Goal: Communication & Community: Answer question/provide support

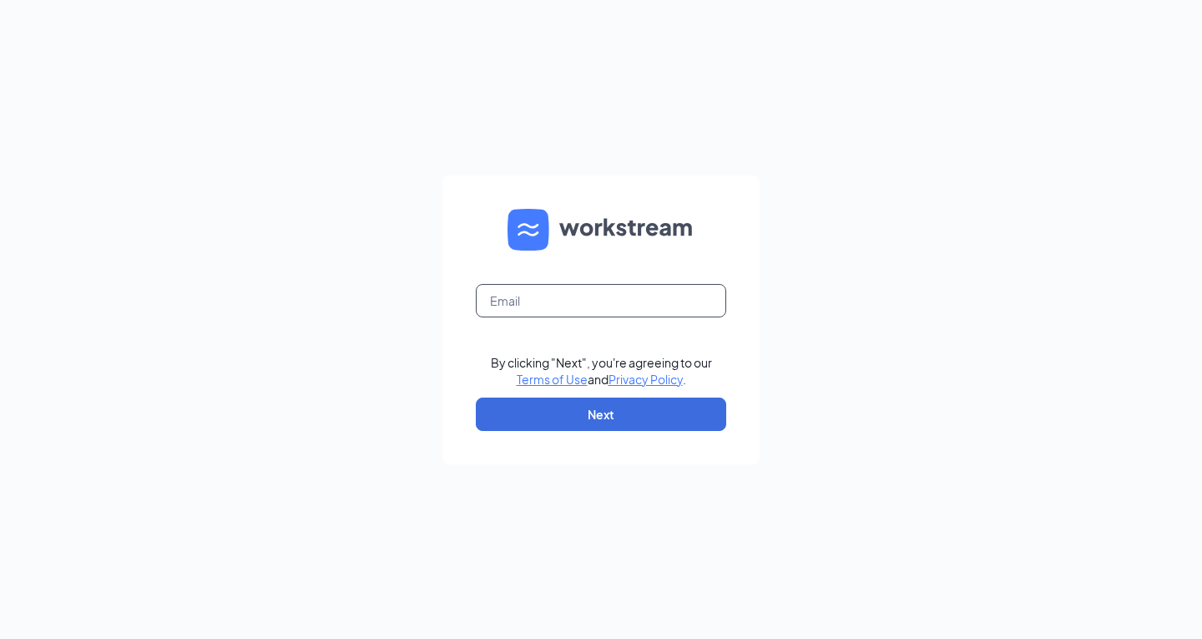
click at [609, 290] on input "text" at bounding box center [601, 300] width 250 height 33
type input "[EMAIL_ADDRESS][DOMAIN_NAME]"
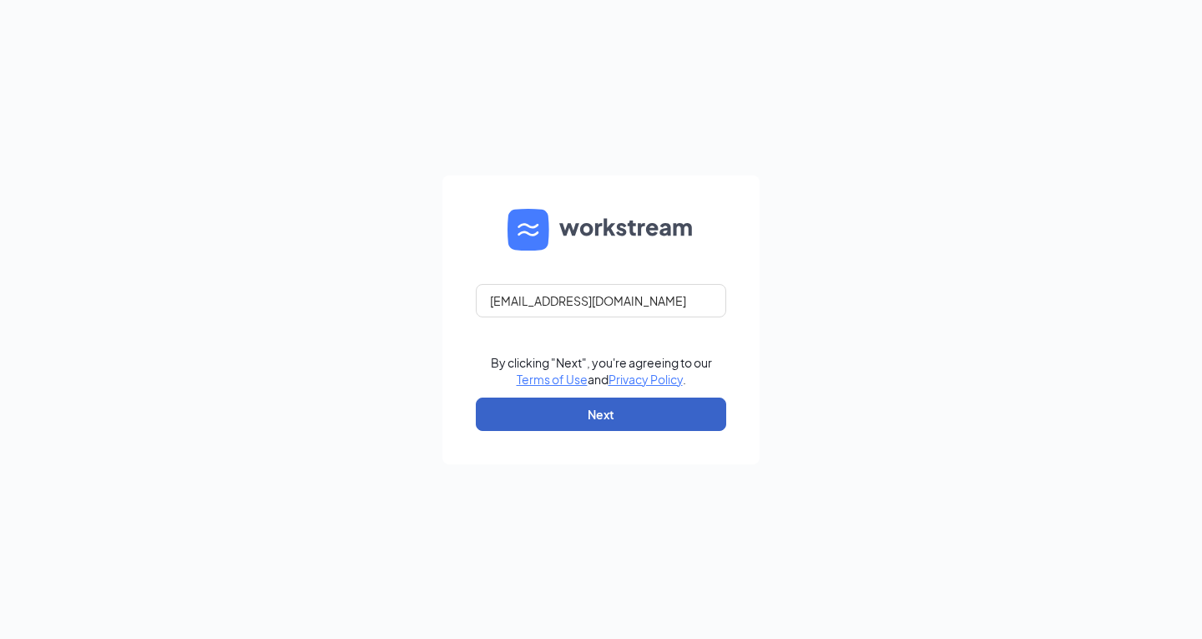
click at [610, 421] on button "Next" at bounding box center [601, 413] width 250 height 33
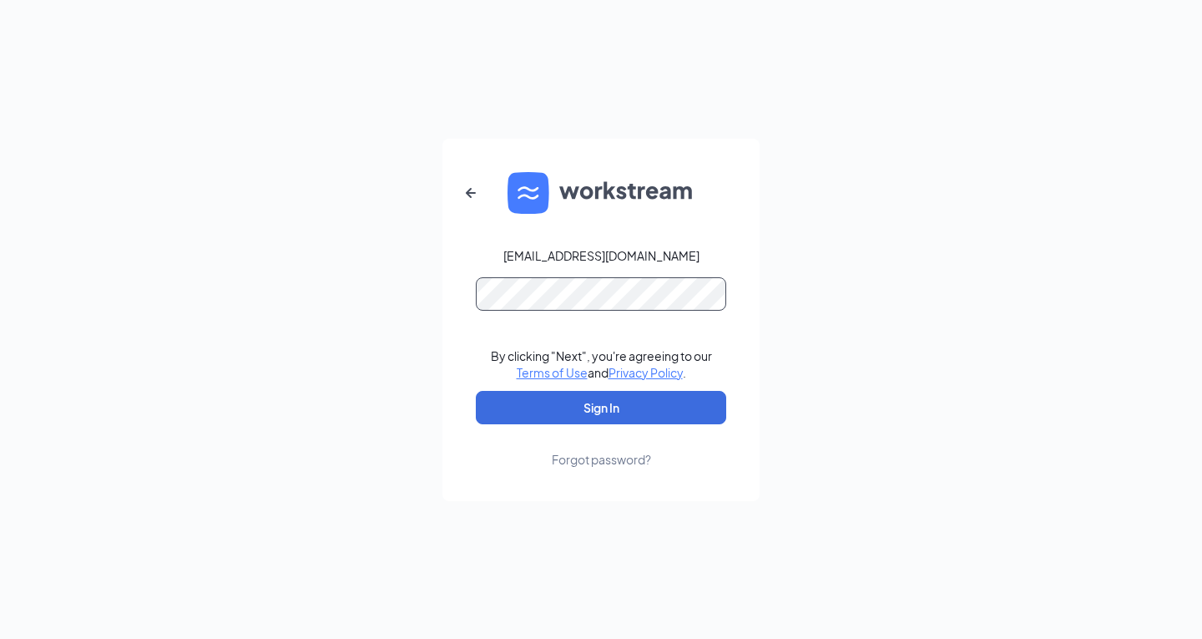
click at [476, 391] on button "Sign In" at bounding box center [601, 407] width 250 height 33
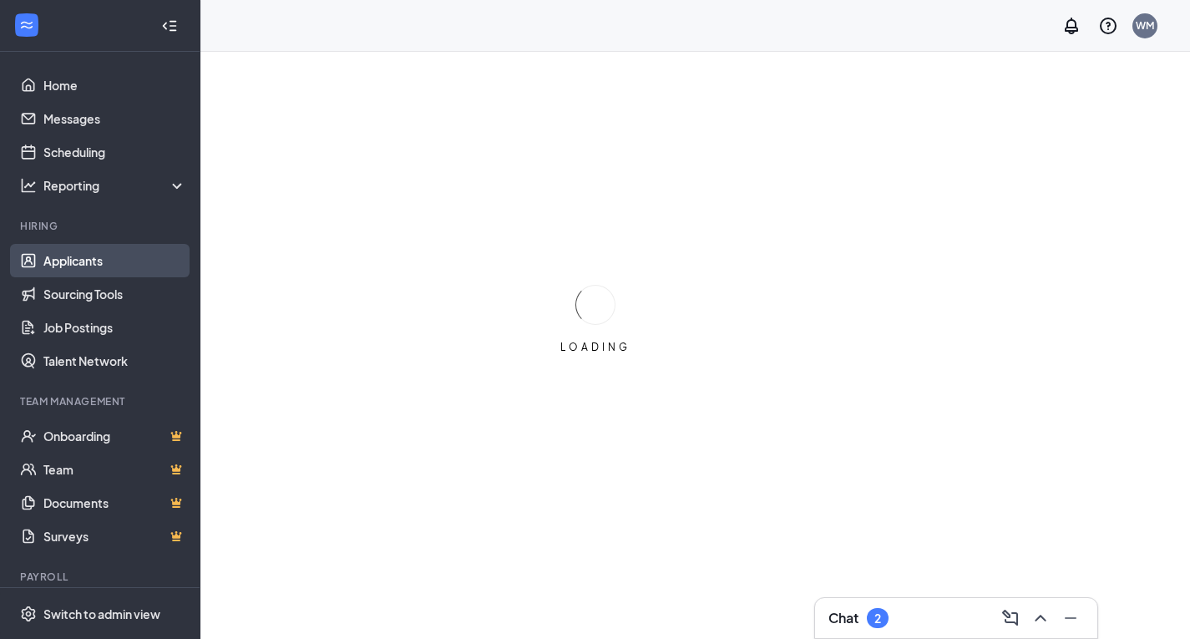
click at [48, 248] on link "Applicants" at bounding box center [114, 260] width 143 height 33
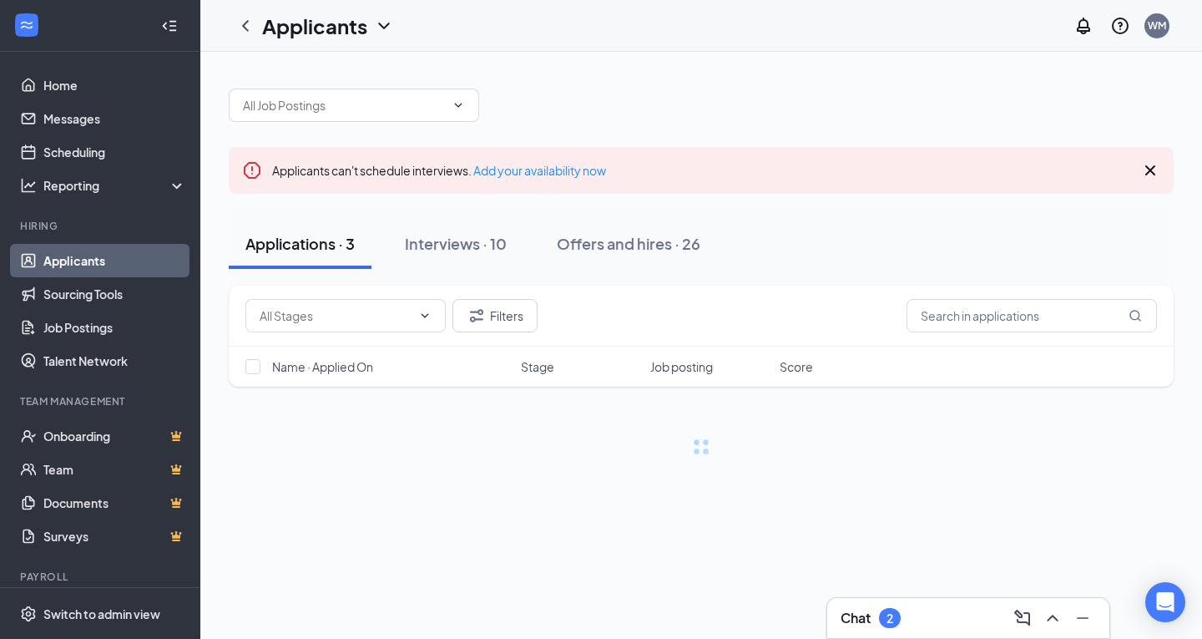
click at [919, 603] on div "Chat 2" at bounding box center [968, 618] width 282 height 40
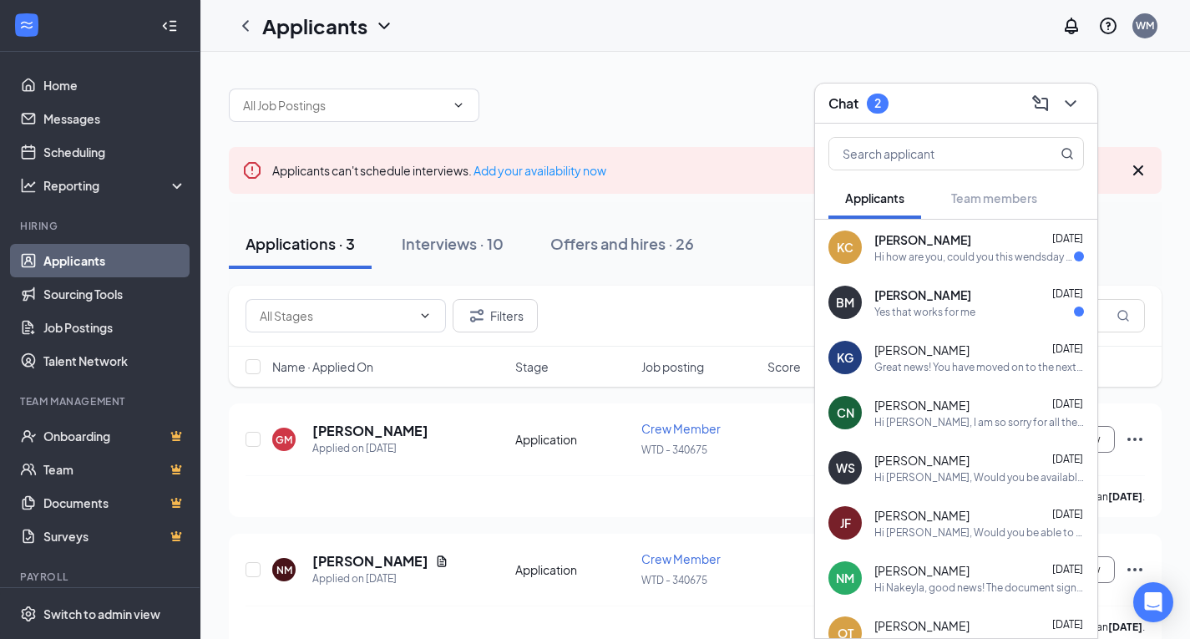
click at [913, 297] on span "[PERSON_NAME]" at bounding box center [922, 294] width 97 height 17
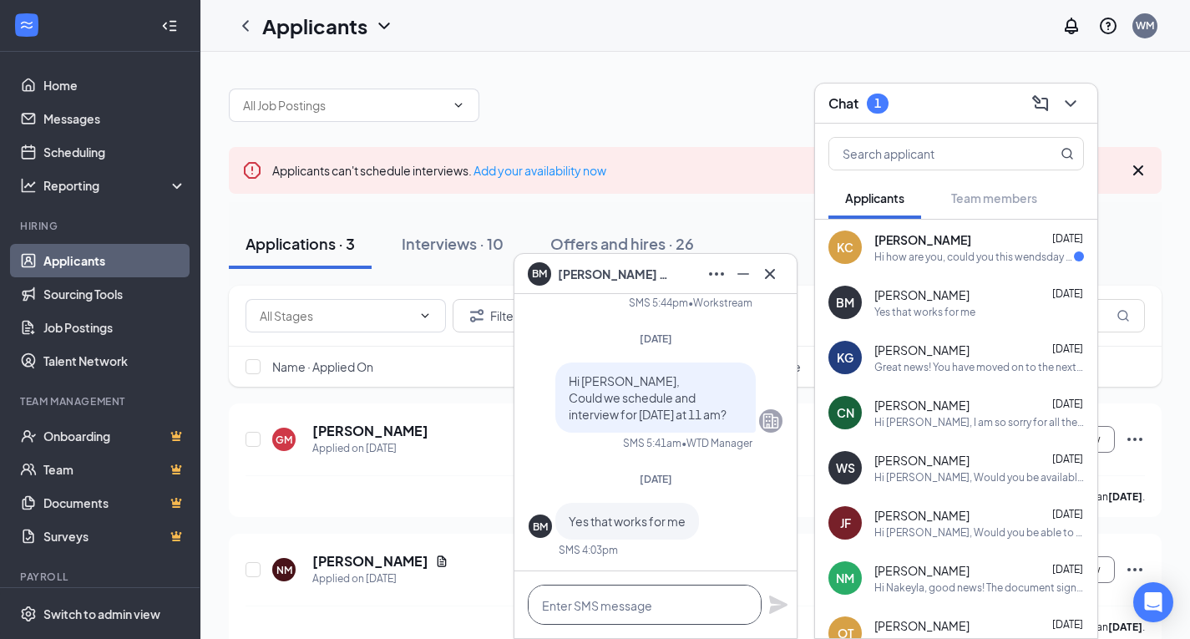
click at [646, 599] on textarea at bounding box center [645, 604] width 234 height 40
type textarea "Great See you then!"
click at [781, 614] on icon "Plane" at bounding box center [778, 604] width 20 height 20
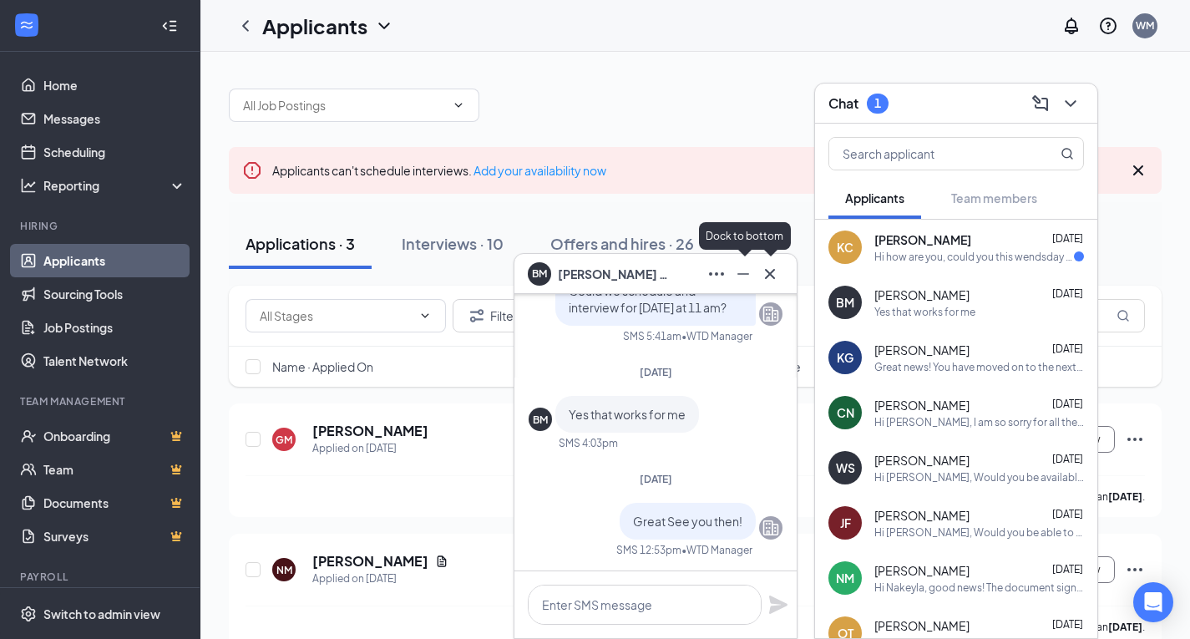
click at [770, 280] on icon "Cross" at bounding box center [770, 274] width 20 height 20
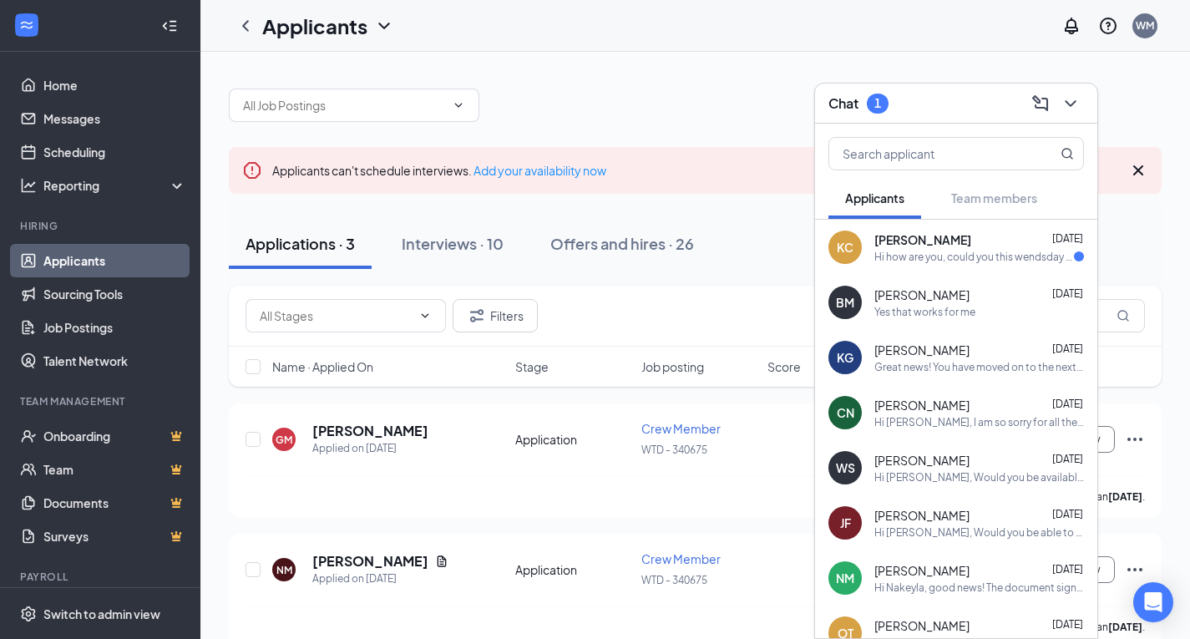
click at [961, 262] on div "Hi how are you, could you this wendsday at 4:00 pm ? Does that work for you" at bounding box center [974, 257] width 200 height 14
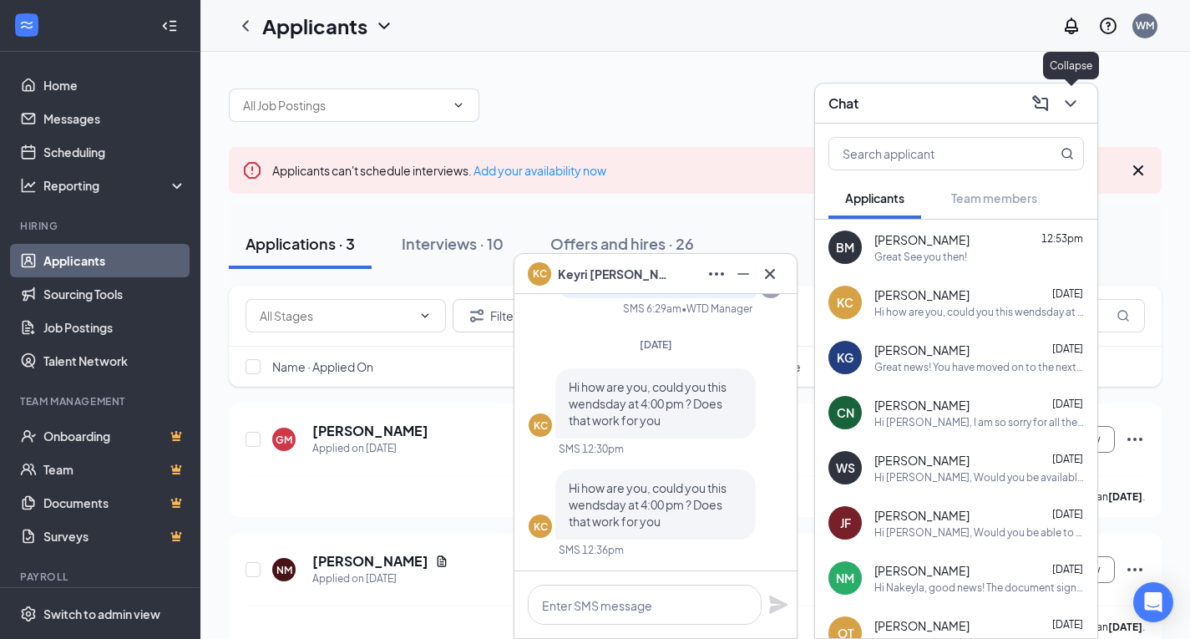
click at [1083, 103] on button at bounding box center [1070, 103] width 27 height 27
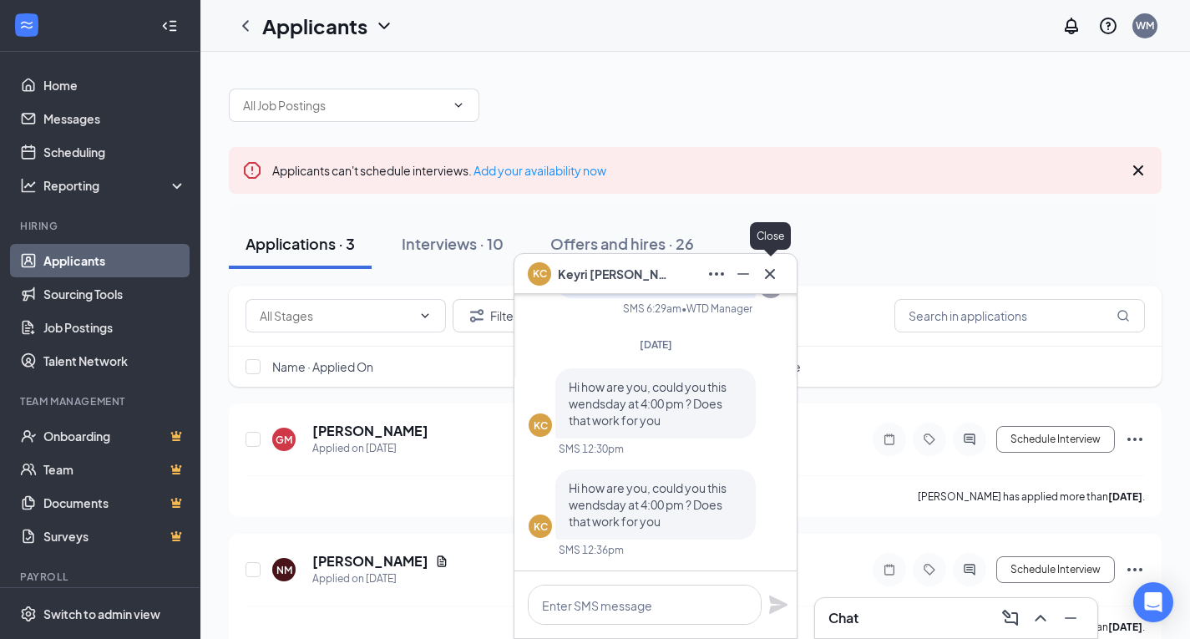
click at [776, 283] on icon "Cross" at bounding box center [770, 274] width 20 height 20
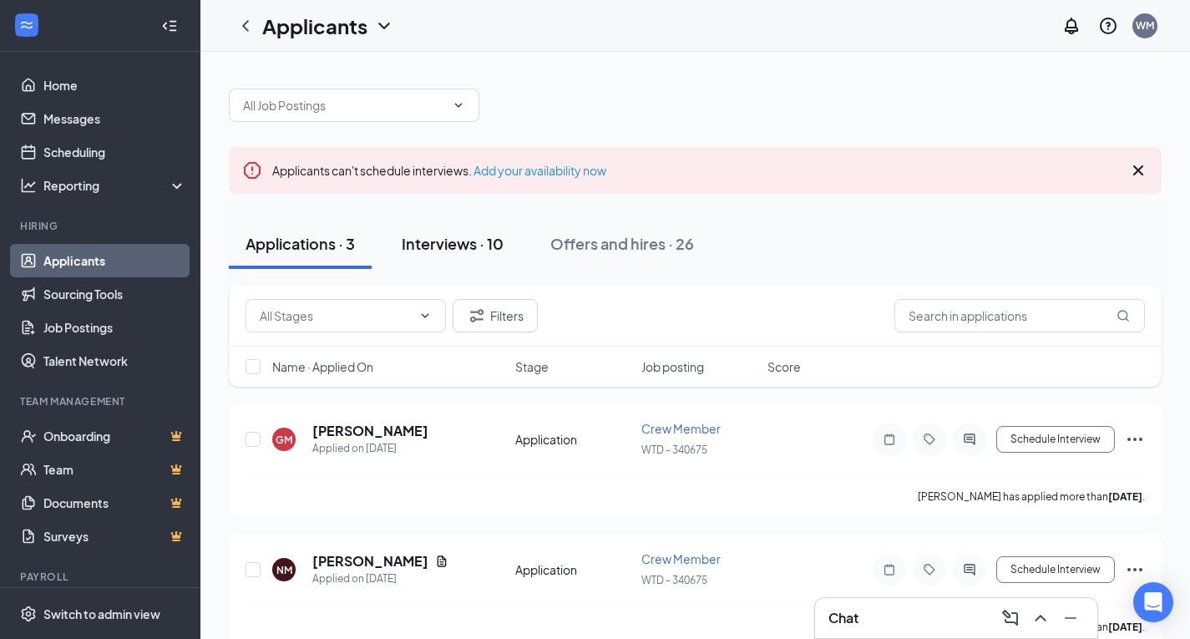
click at [472, 256] on button "Interviews · 10" at bounding box center [452, 244] width 135 height 50
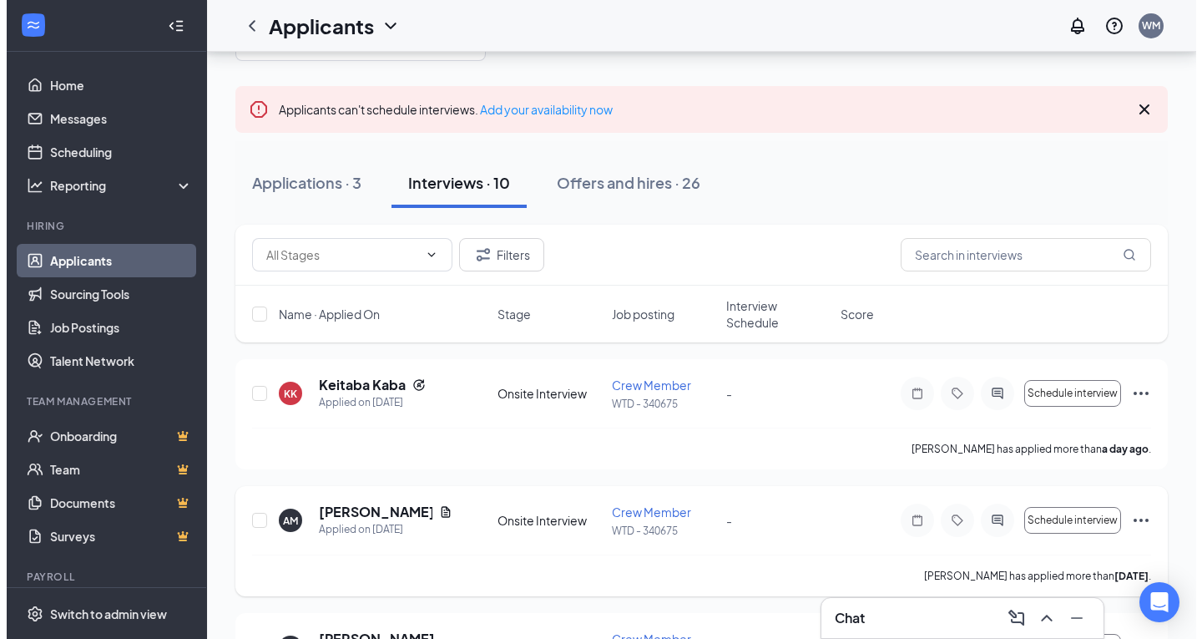
scroll to position [167, 0]
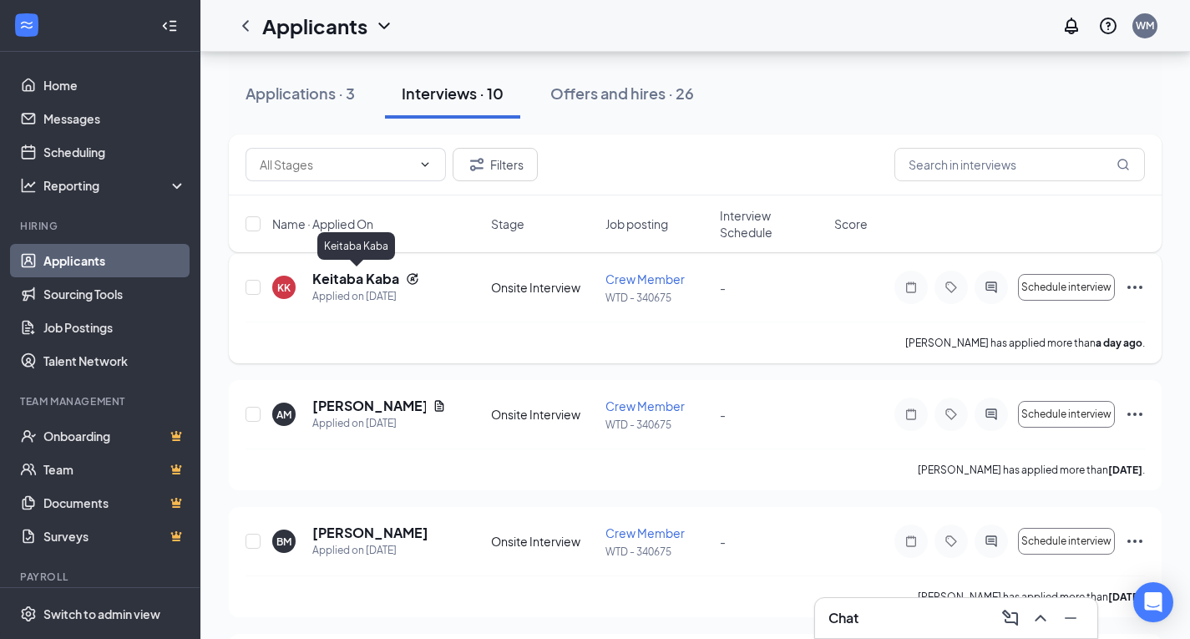
click at [346, 276] on h5 "Keitaba Kaba" at bounding box center [355, 279] width 87 height 18
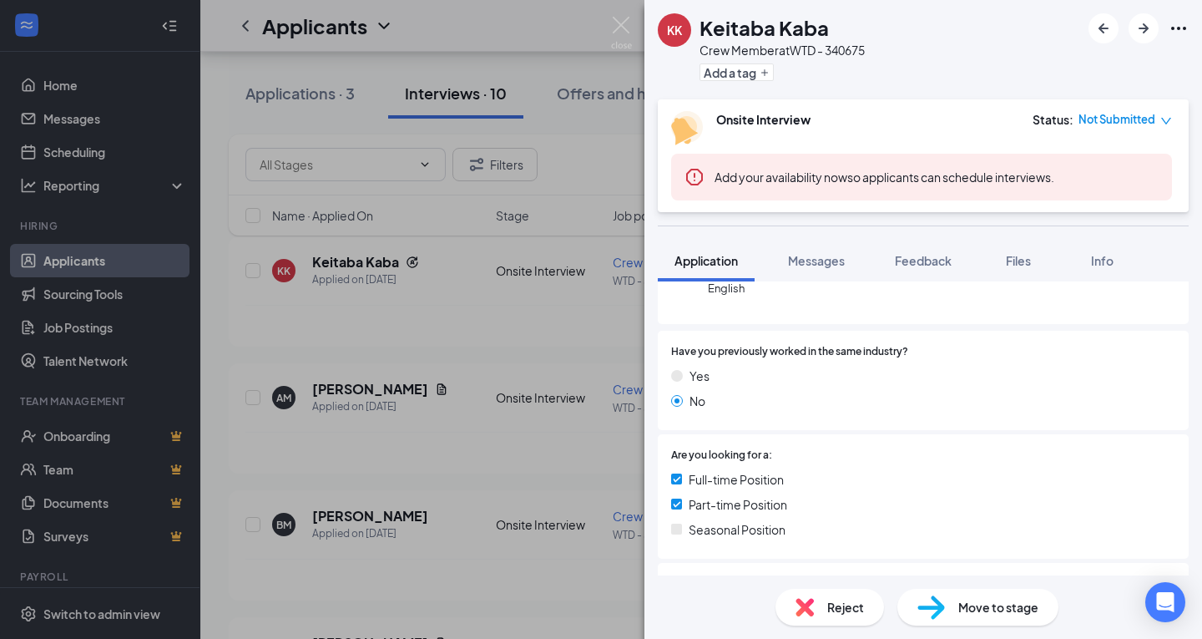
scroll to position [668, 0]
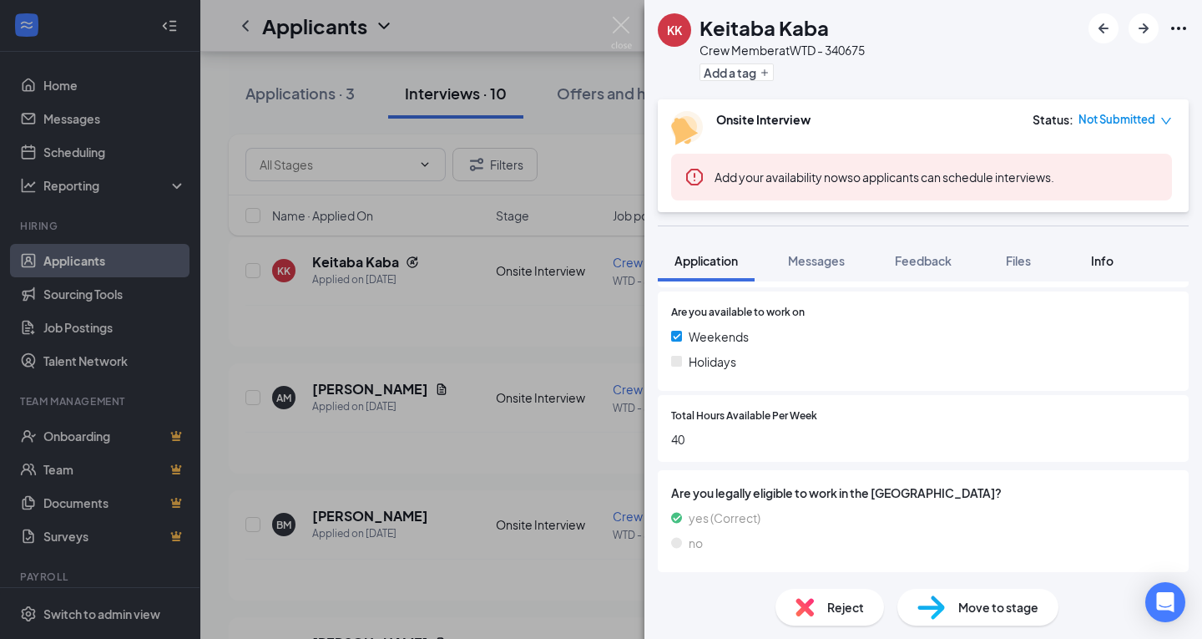
drag, startPoint x: 1069, startPoint y: 257, endPoint x: 1095, endPoint y: 252, distance: 25.5
click at [1074, 256] on div "Application Messages Feedback Files Info" at bounding box center [923, 261] width 531 height 42
click at [1095, 252] on div "Info" at bounding box center [1101, 260] width 33 height 17
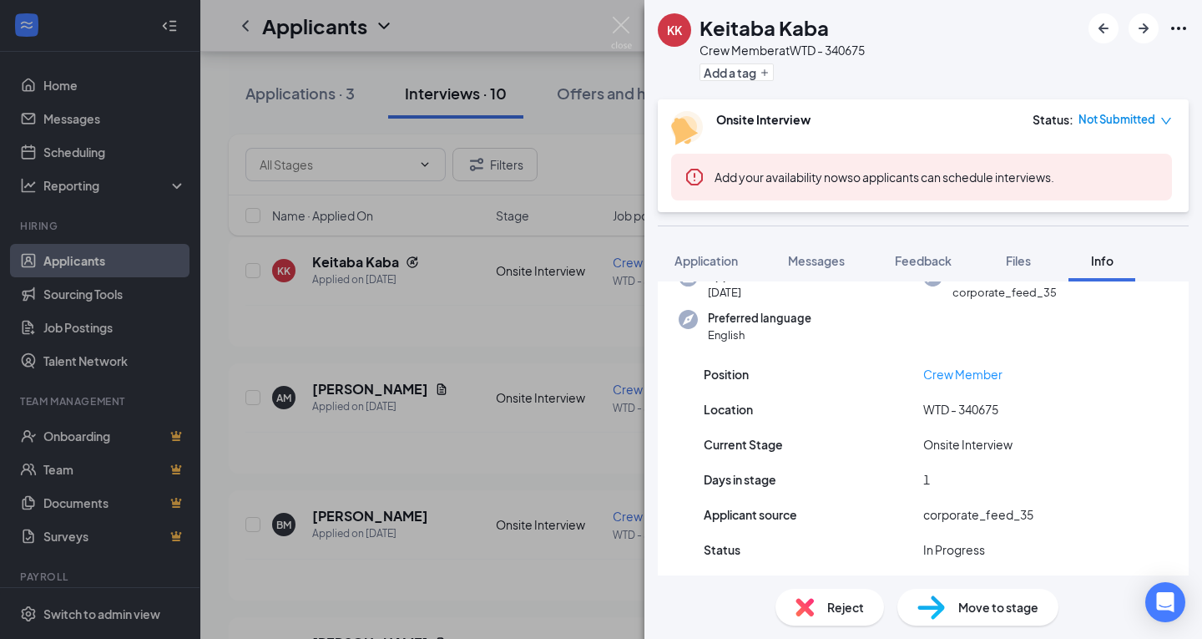
scroll to position [178, 0]
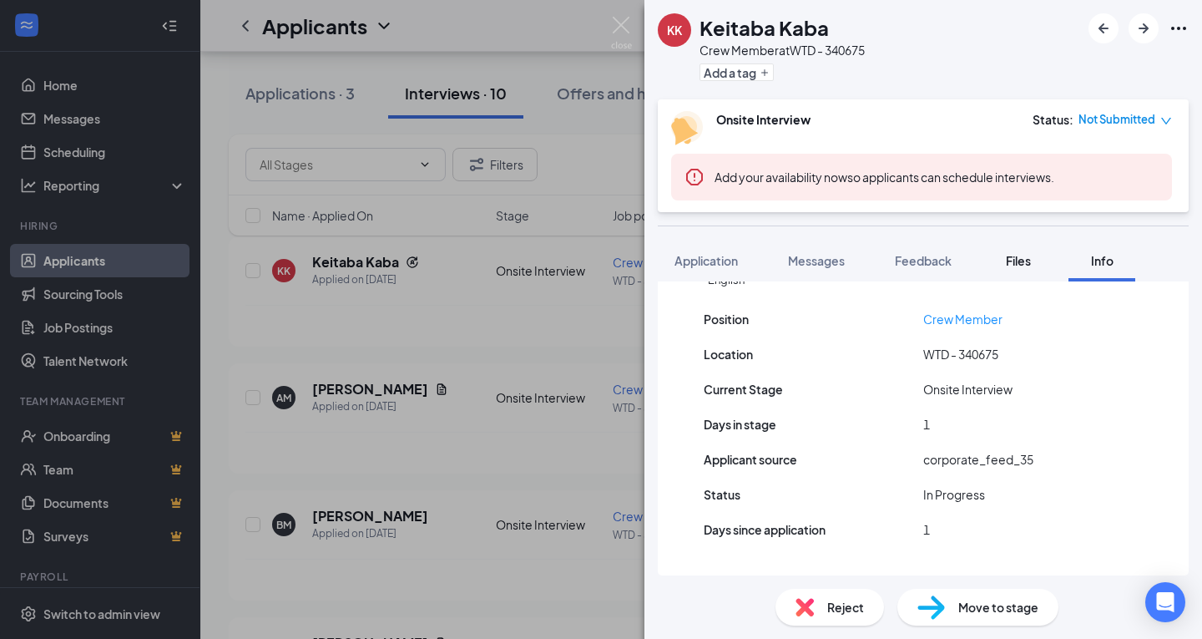
click at [988, 249] on button "Files" at bounding box center [1018, 261] width 67 height 42
click at [952, 255] on span "Feedback" at bounding box center [923, 260] width 57 height 15
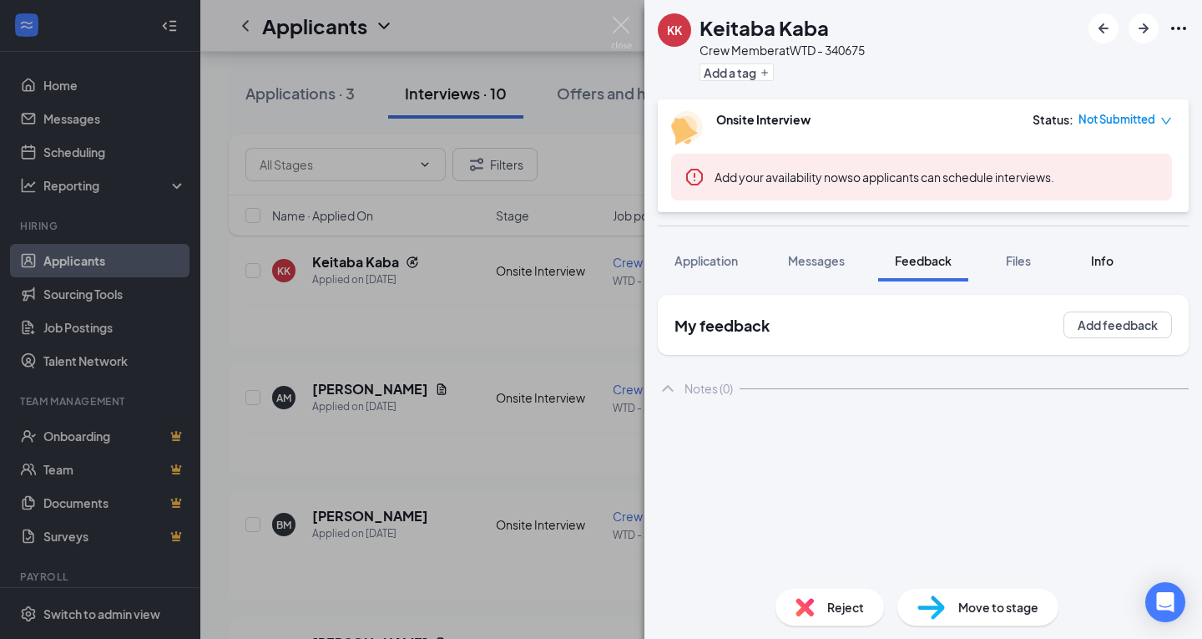
click at [1078, 256] on button "Info" at bounding box center [1102, 261] width 67 height 42
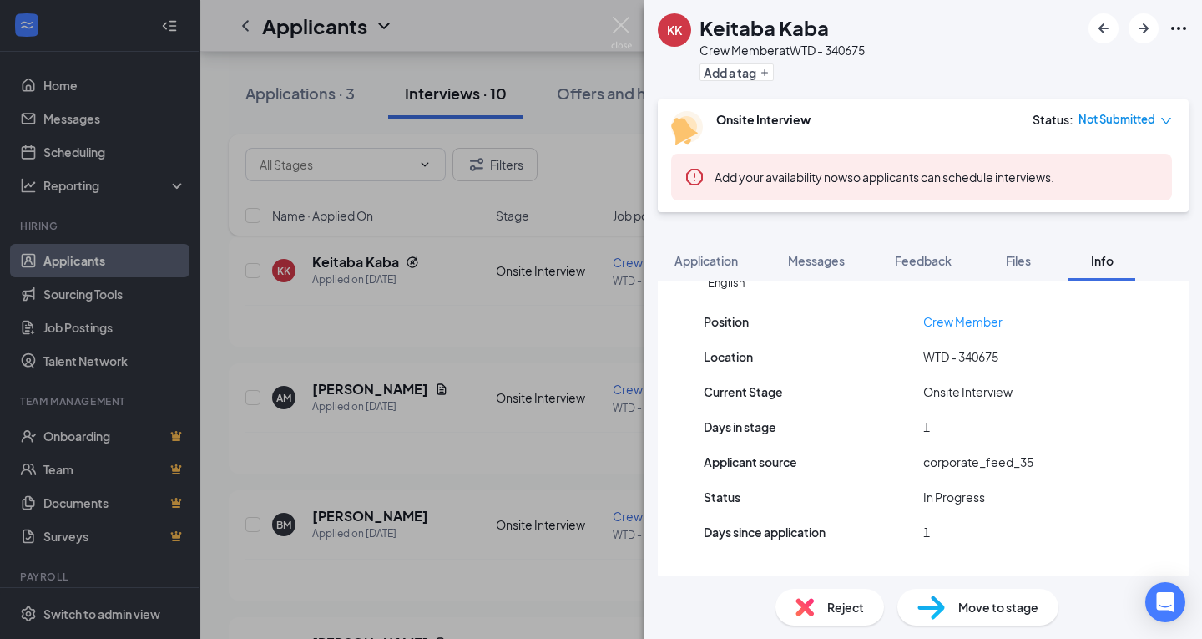
scroll to position [211, 0]
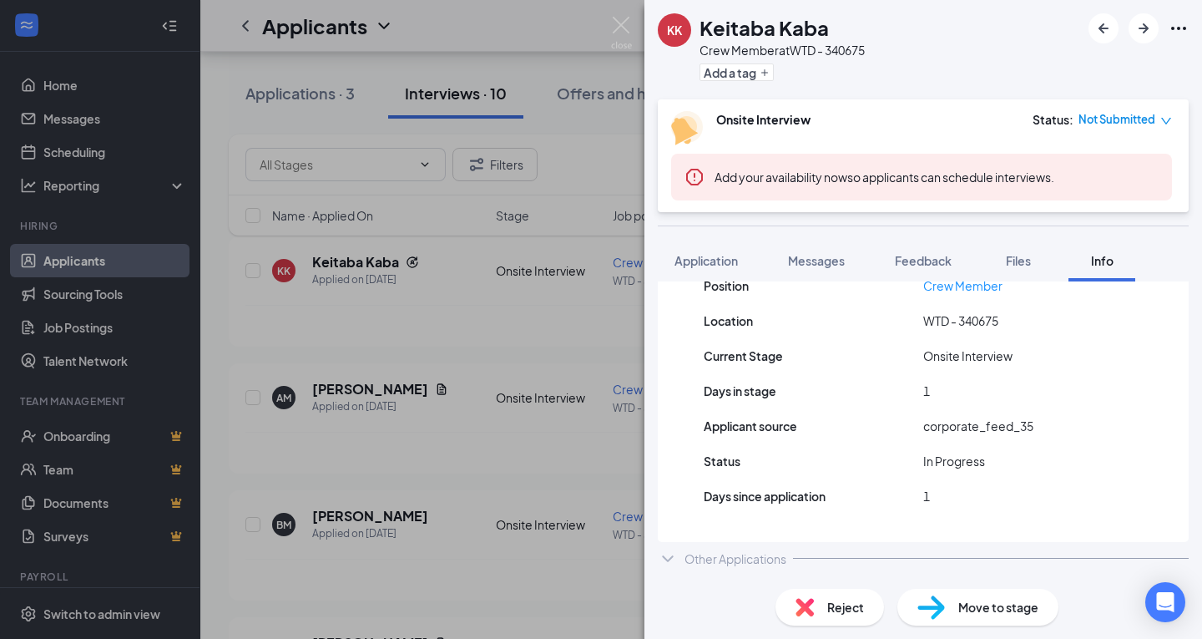
click at [732, 566] on div "Other Applications" at bounding box center [736, 558] width 102 height 17
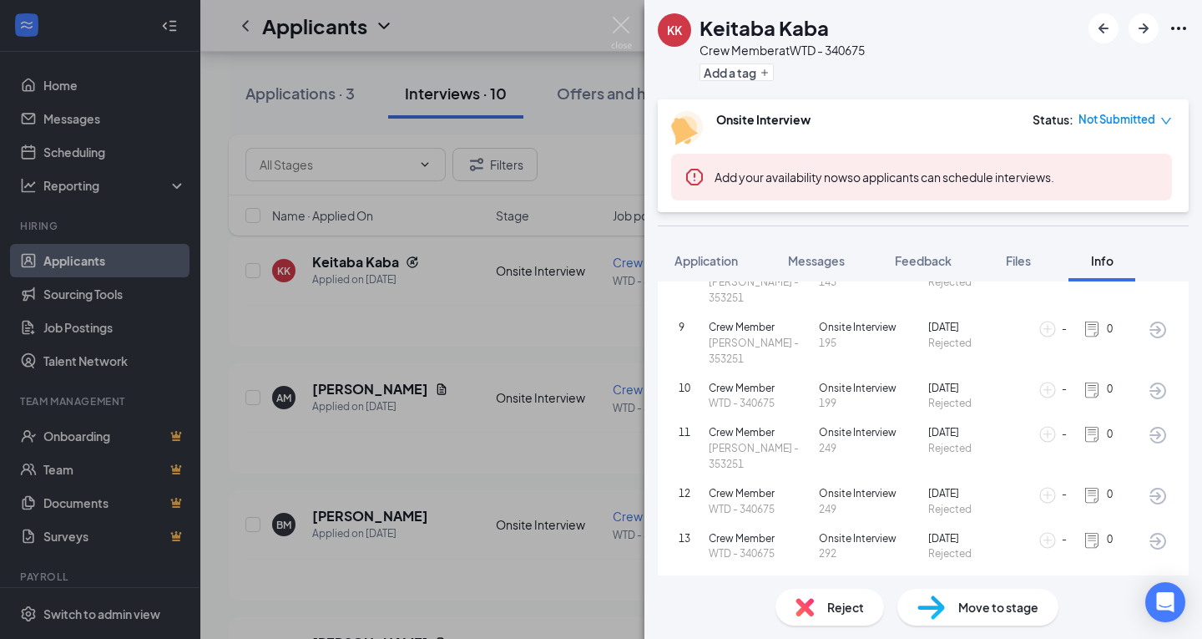
scroll to position [918, 0]
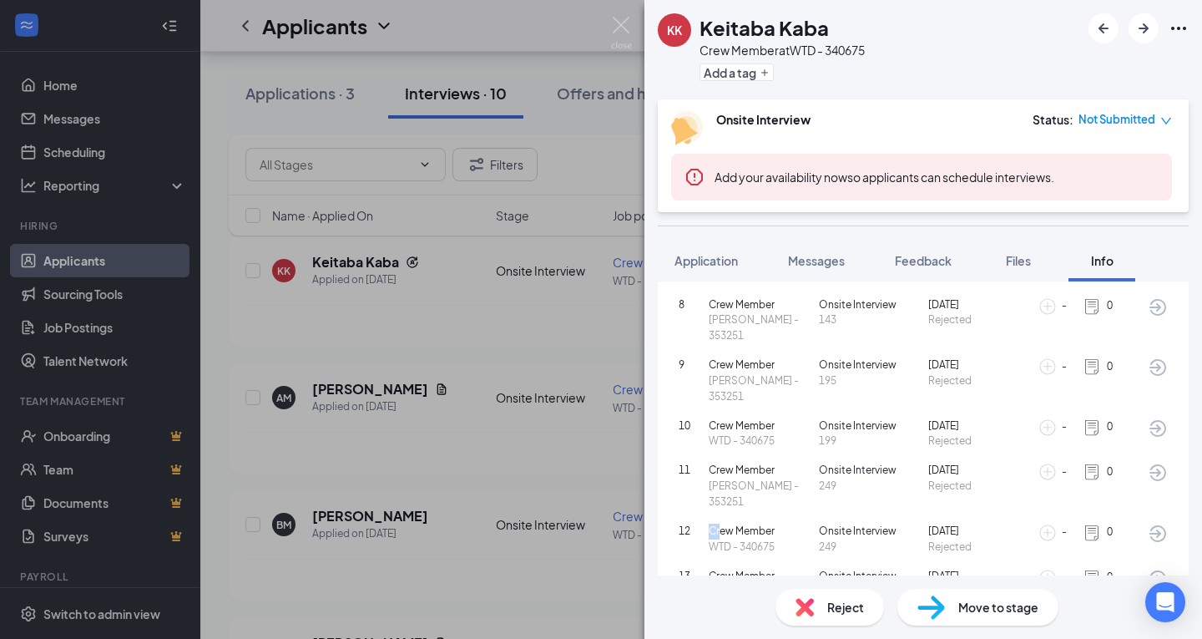
click at [711, 523] on span "Crew Member" at bounding box center [761, 531] width 104 height 16
click at [724, 523] on span "Crew Member" at bounding box center [761, 531] width 104 height 16
click at [734, 463] on span "Crew Member" at bounding box center [761, 471] width 104 height 16
click at [729, 418] on span "Crew Member" at bounding box center [761, 426] width 104 height 16
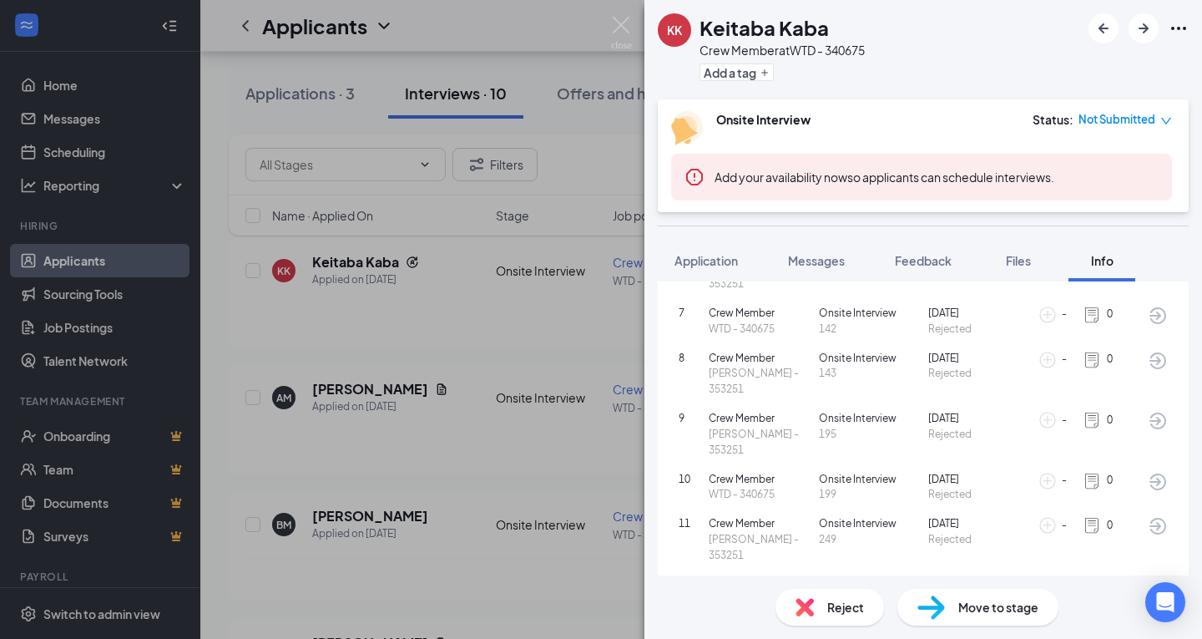
scroll to position [835, 0]
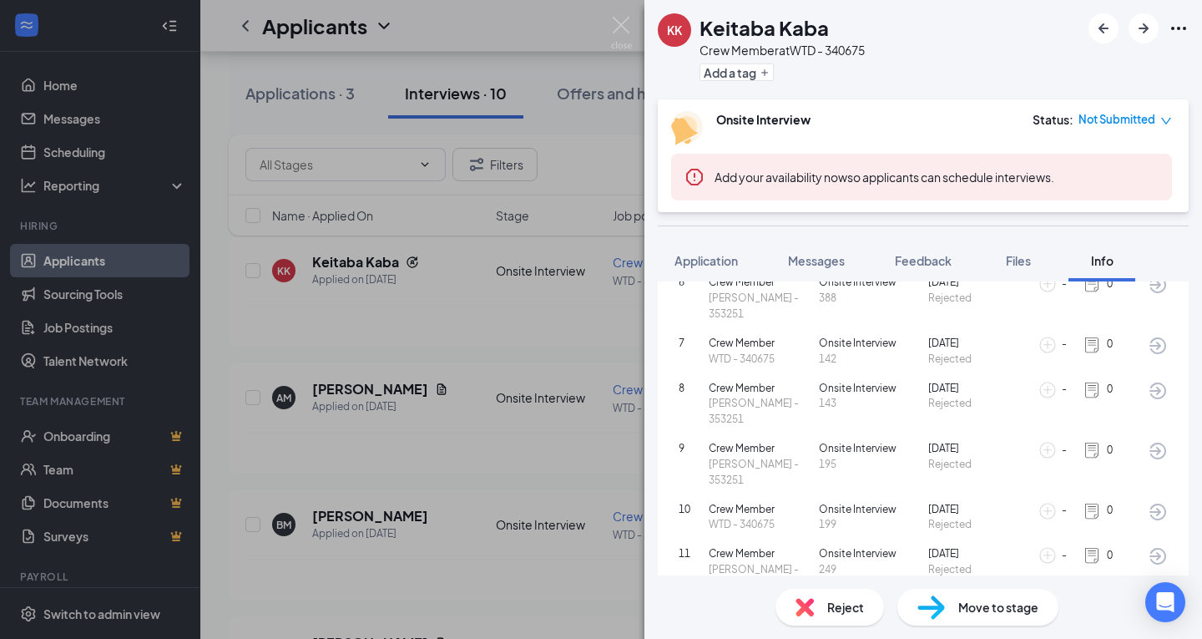
click at [741, 434] on div "9 Crew Member [PERSON_NAME] - 353251 Onsite Interview 195 [DATE] Rejected - 0" at bounding box center [923, 464] width 514 height 61
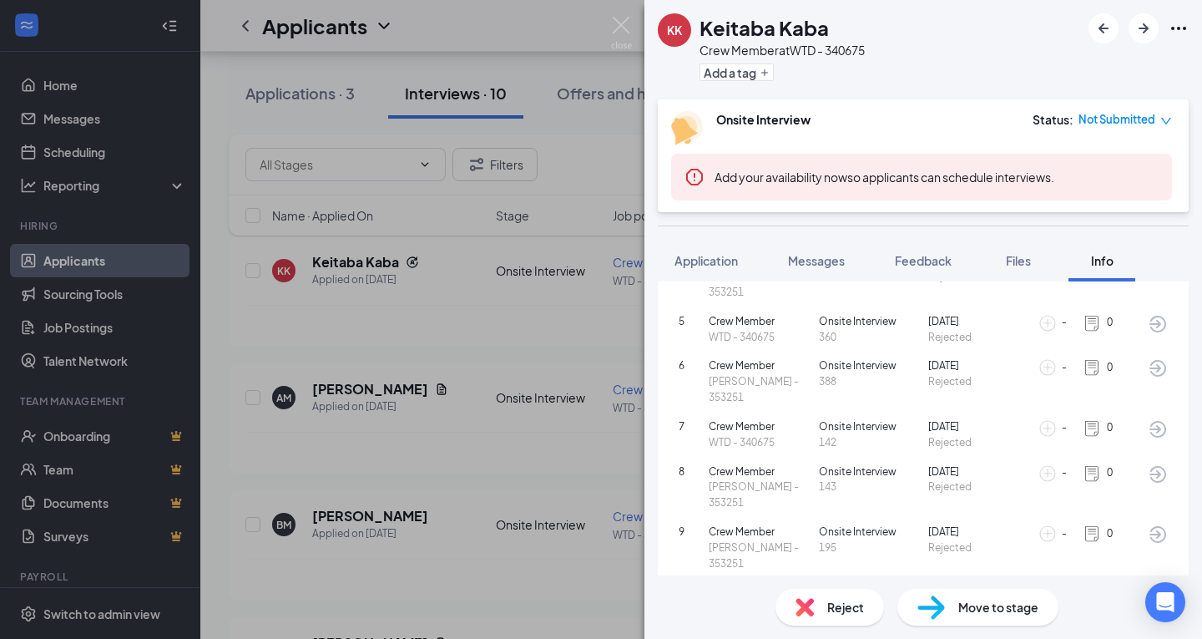
click at [741, 419] on span "Crew Member" at bounding box center [761, 427] width 104 height 16
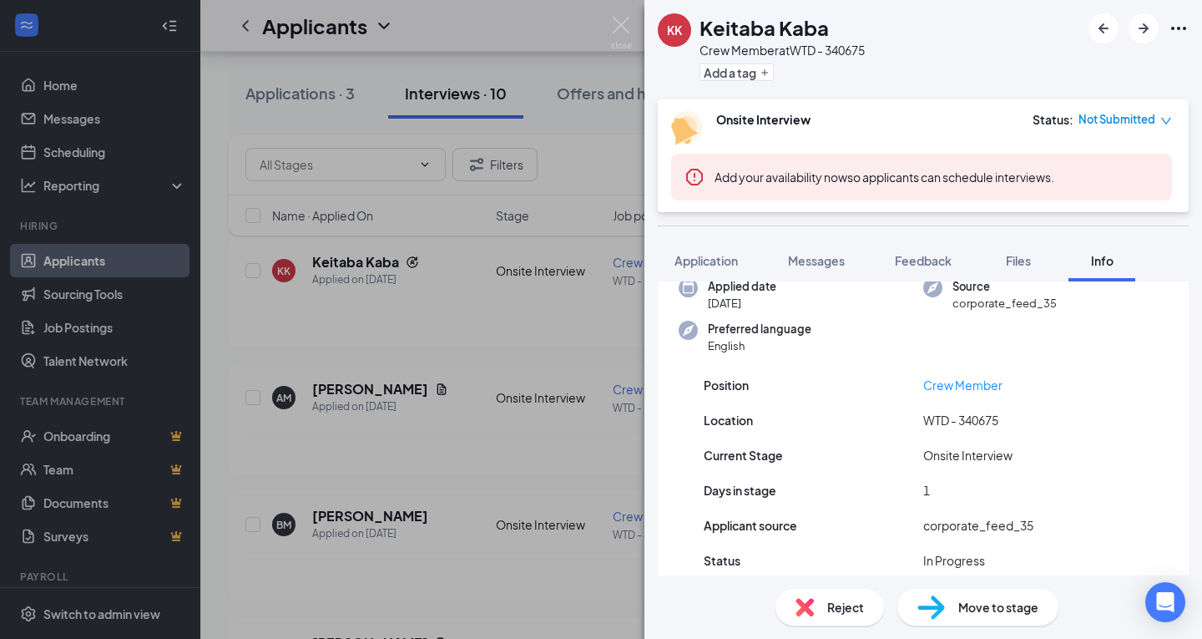
scroll to position [83, 0]
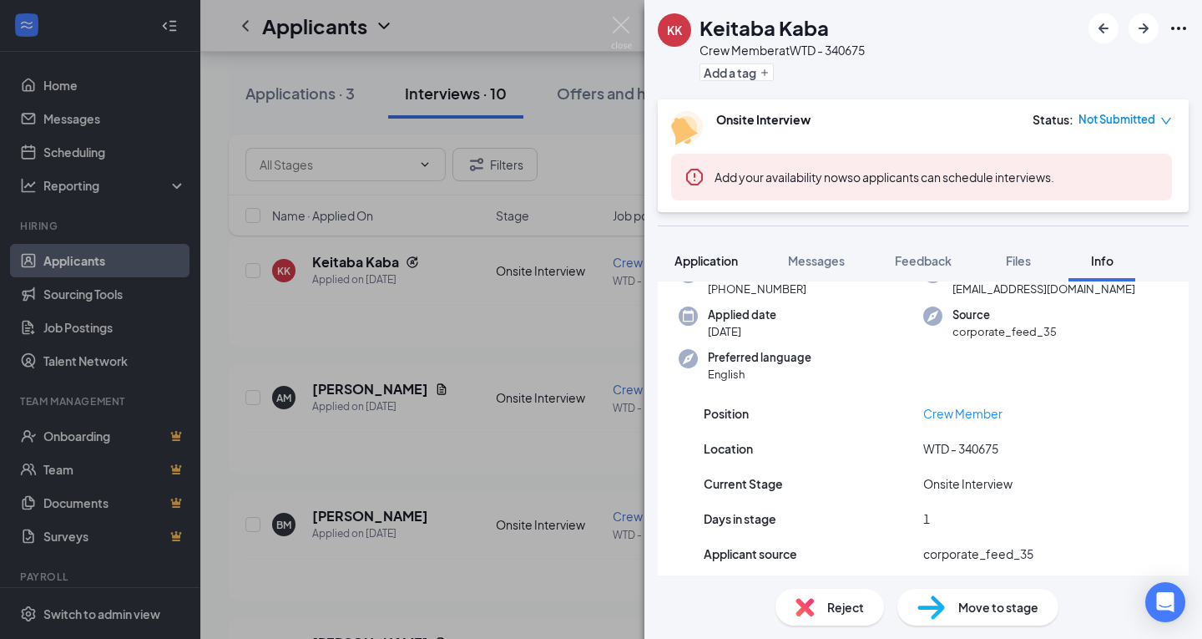
click at [731, 261] on span "Application" at bounding box center [706, 260] width 63 height 15
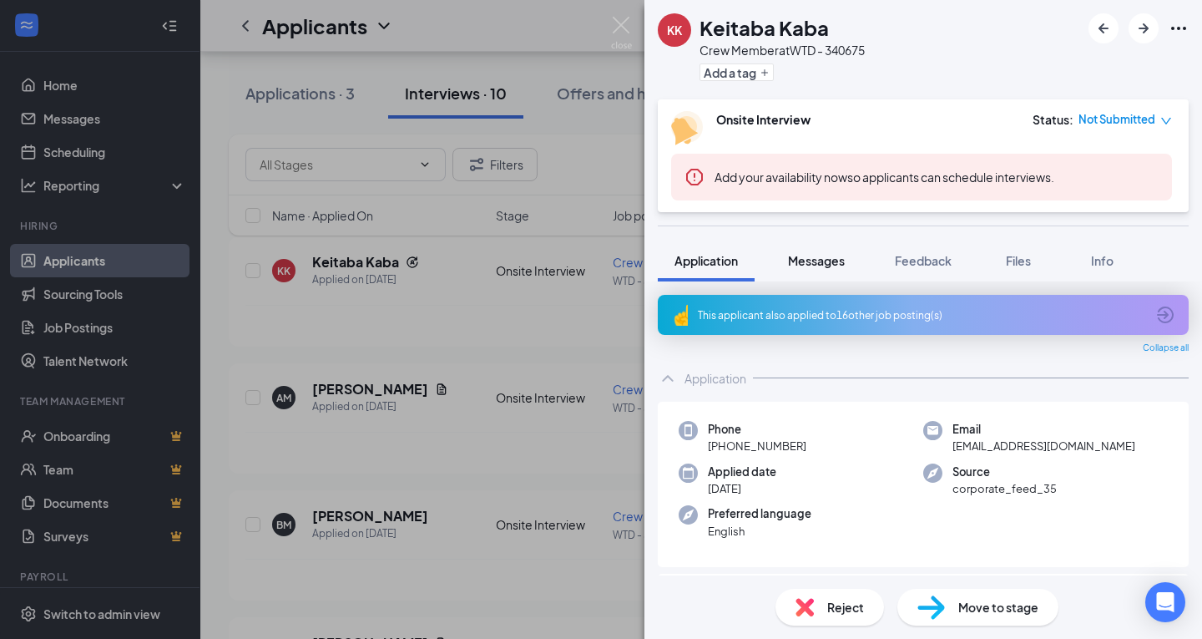
click at [833, 270] on button "Messages" at bounding box center [816, 261] width 90 height 42
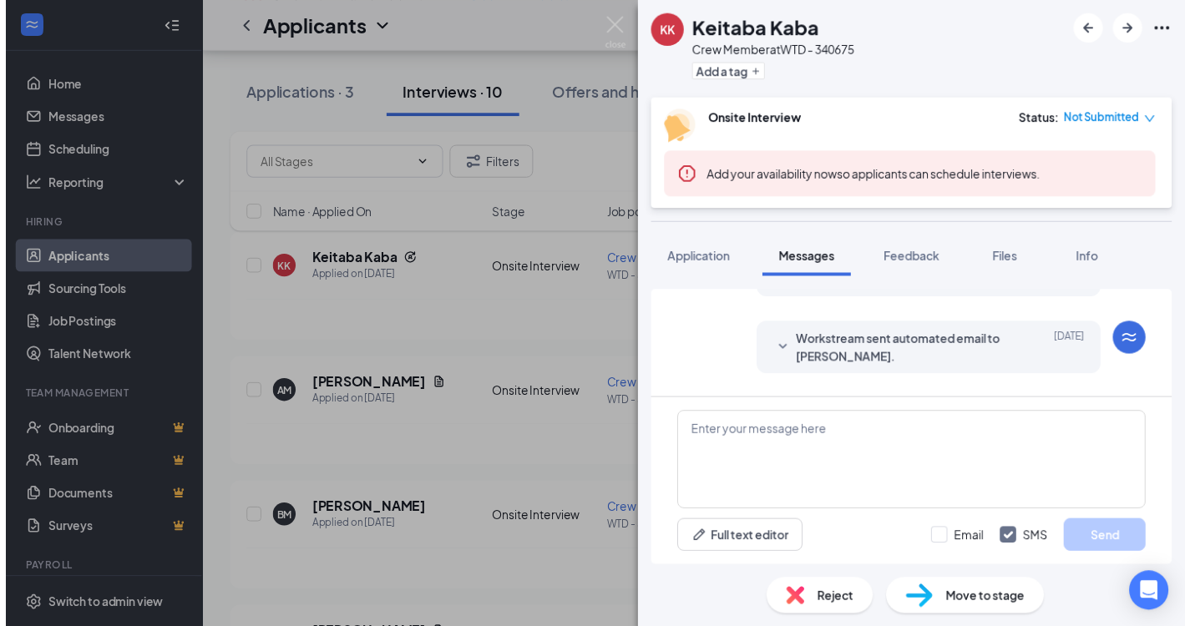
scroll to position [470, 0]
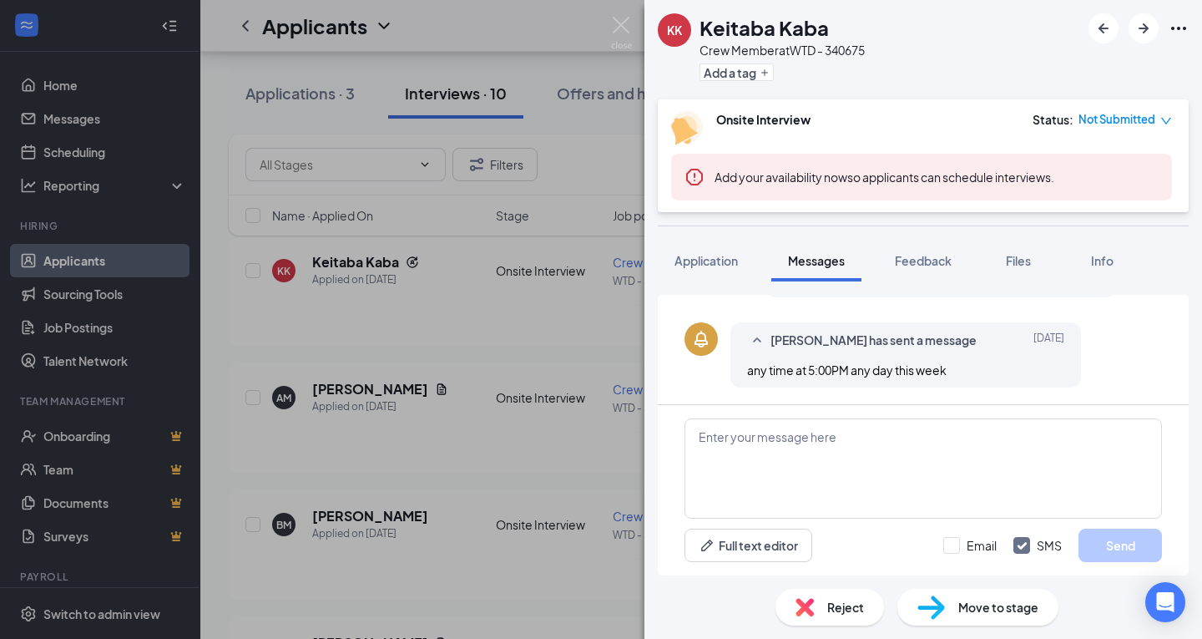
click at [575, 406] on div "KK Keitaba Kaba Crew Member at WTD - 340675 Add a tag Onsite Interview Status :…" at bounding box center [601, 319] width 1202 height 639
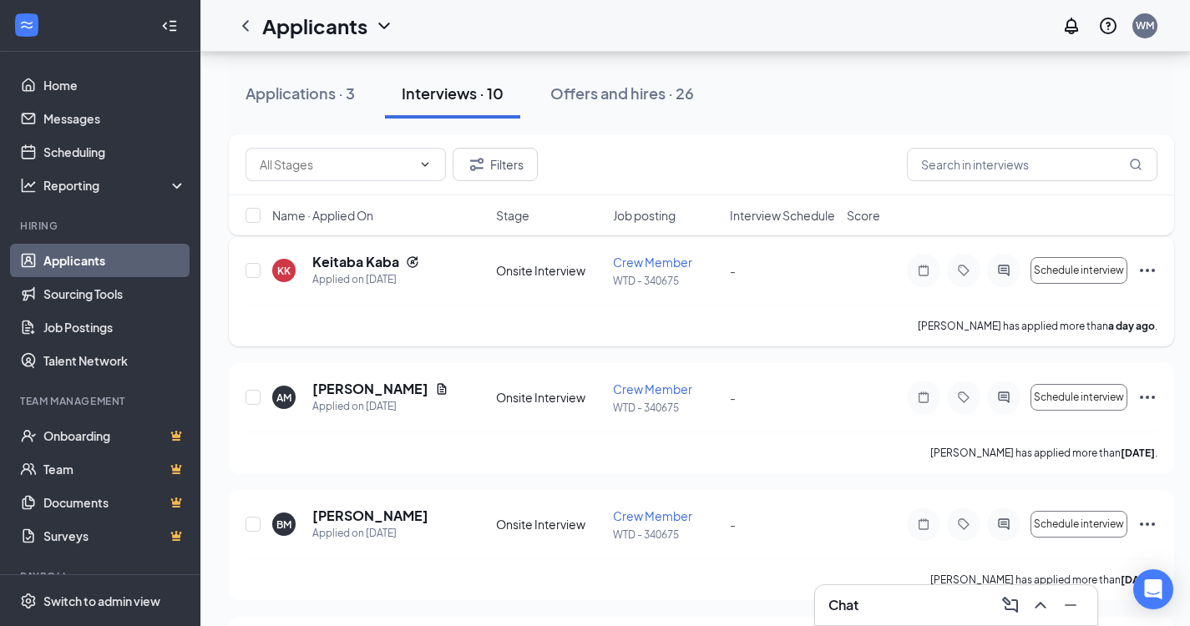
click at [1133, 266] on div "Schedule interview" at bounding box center [1032, 270] width 250 height 33
click at [1143, 266] on icon "Ellipses" at bounding box center [1147, 270] width 20 height 20
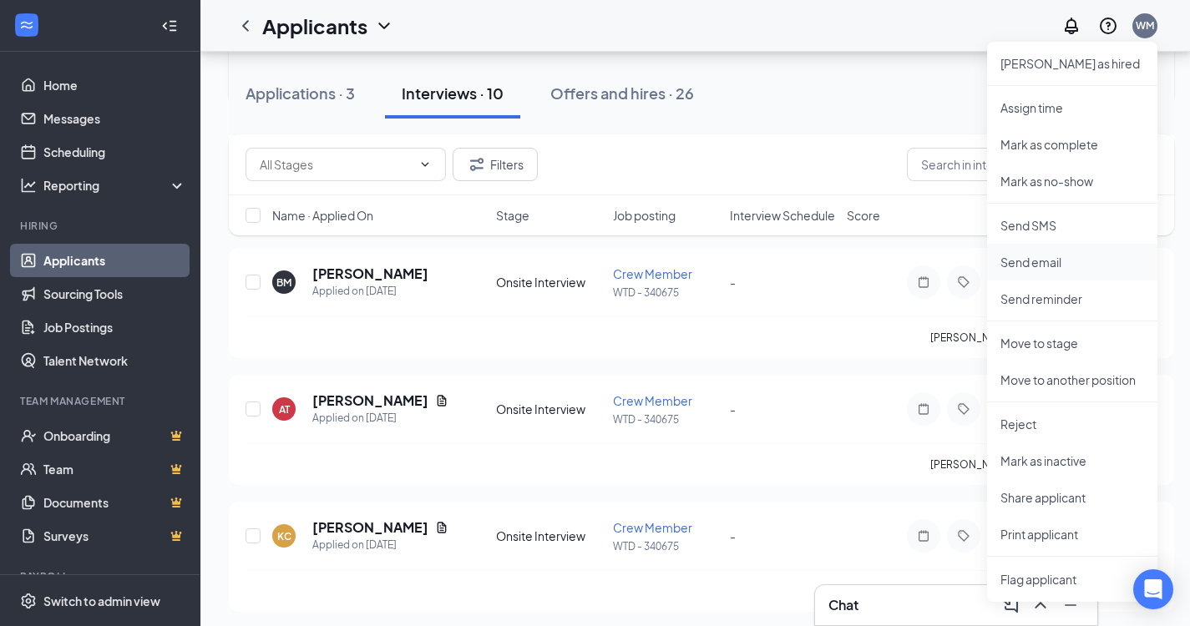
scroll to position [417, 0]
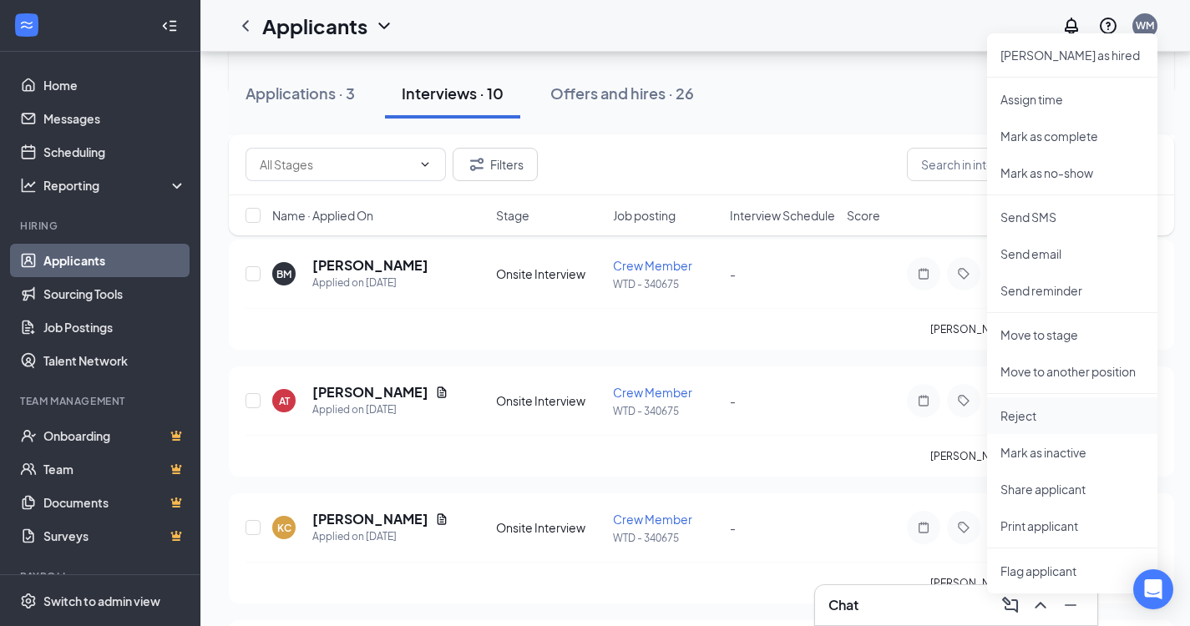
click at [1010, 419] on p "Reject" at bounding box center [1072, 415] width 144 height 17
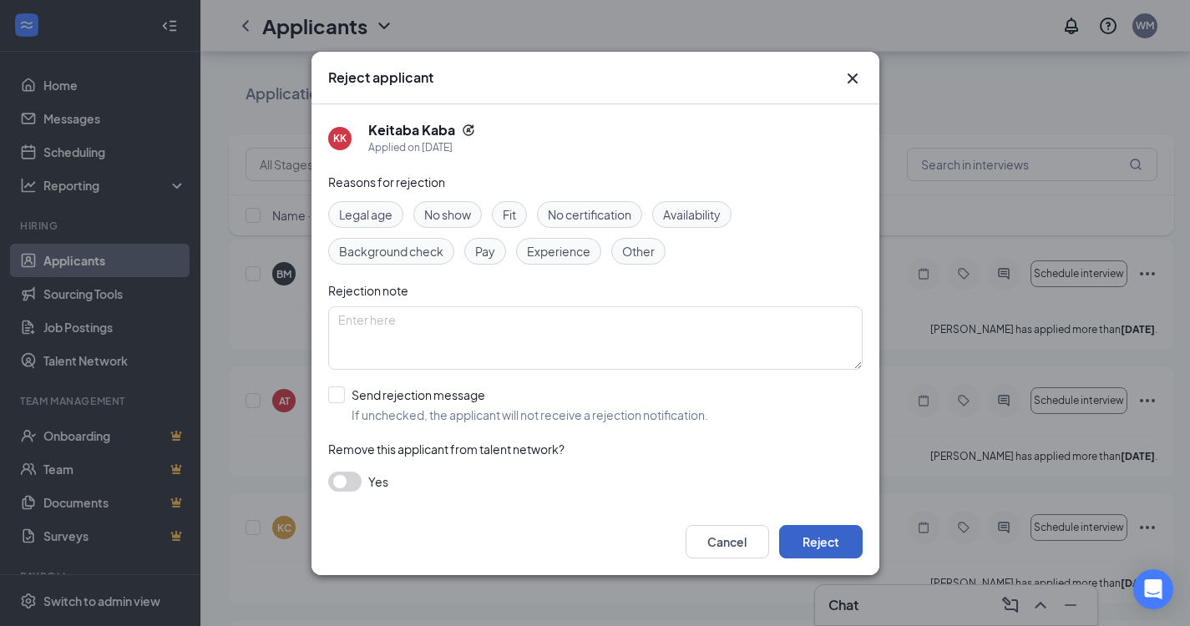
click at [842, 555] on button "Reject" at bounding box center [820, 541] width 83 height 33
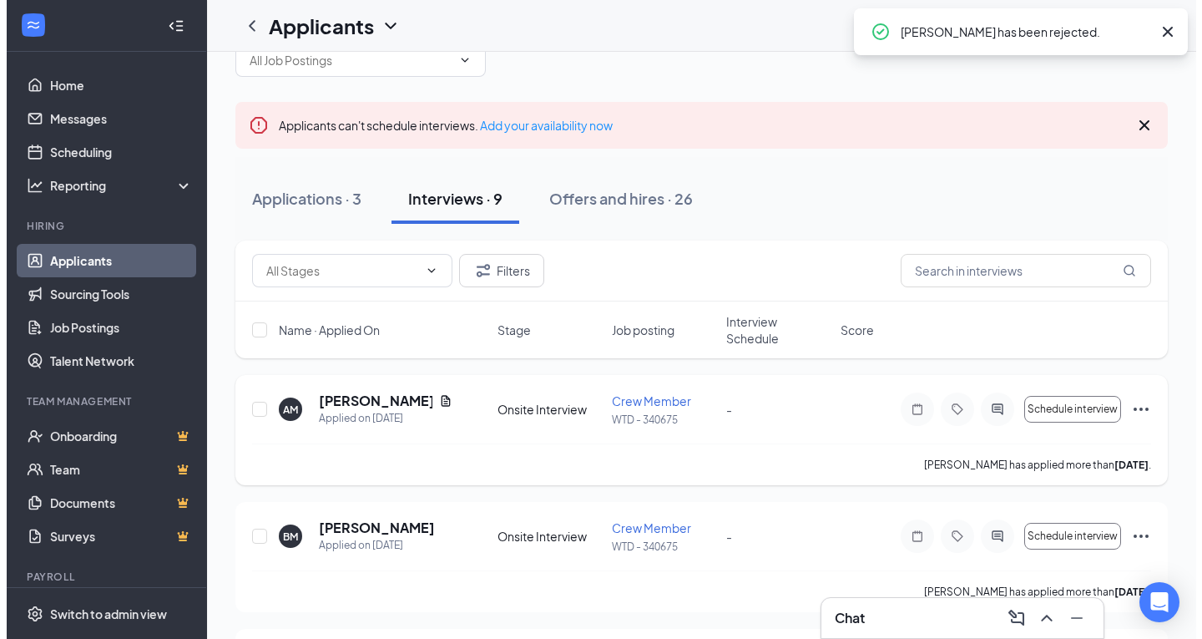
scroll to position [83, 0]
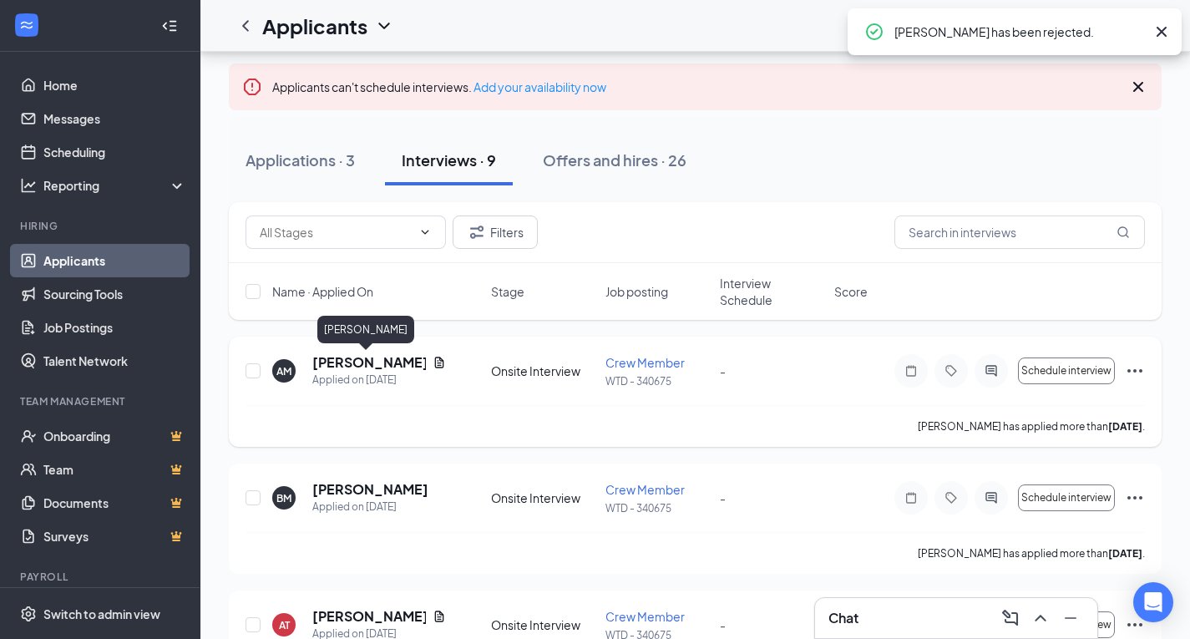
click at [340, 358] on h5 "[PERSON_NAME]" at bounding box center [369, 362] width 114 height 18
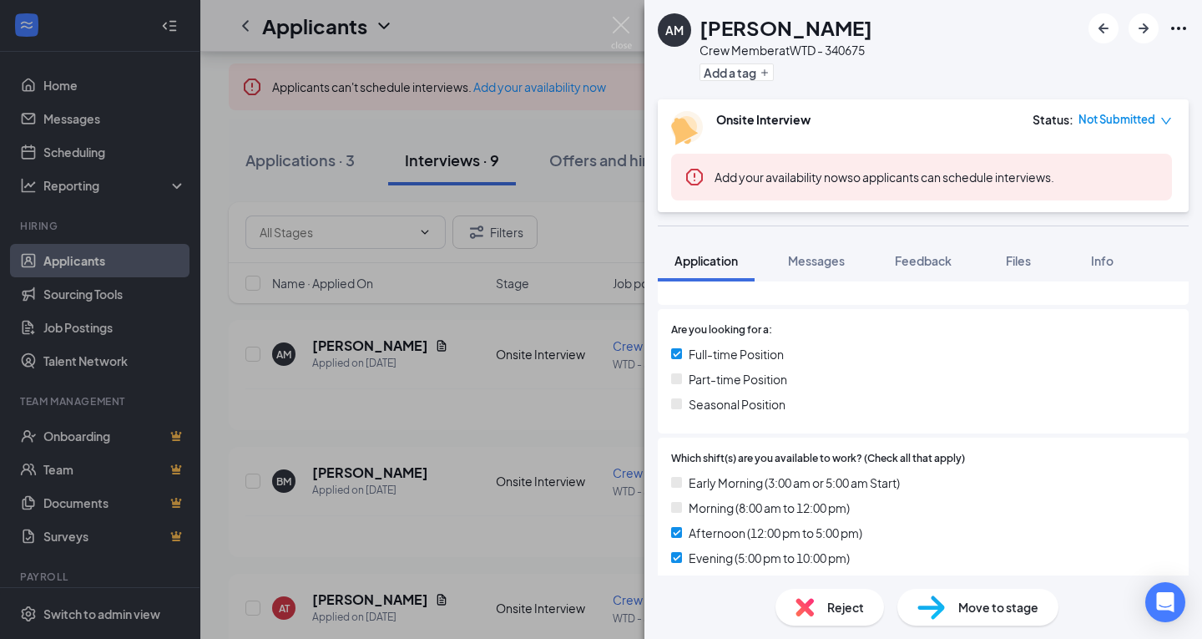
scroll to position [417, 0]
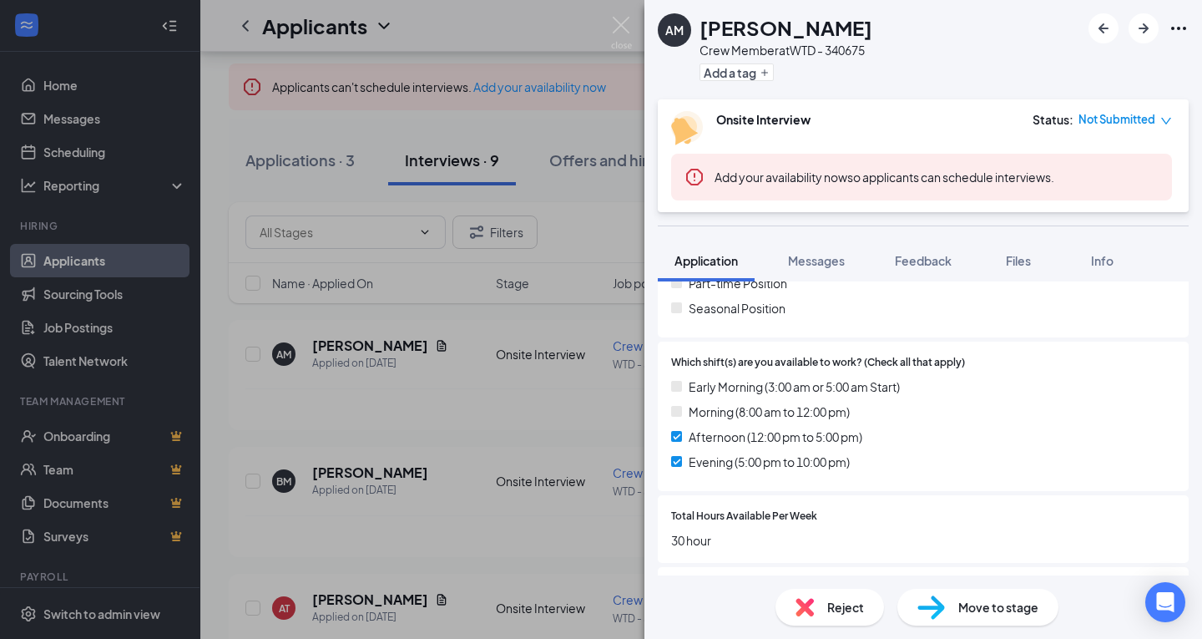
click at [254, 356] on div "AM [PERSON_NAME] Crew Member at WTD - 340675 Add a tag Onsite Interview Status …" at bounding box center [601, 319] width 1202 height 639
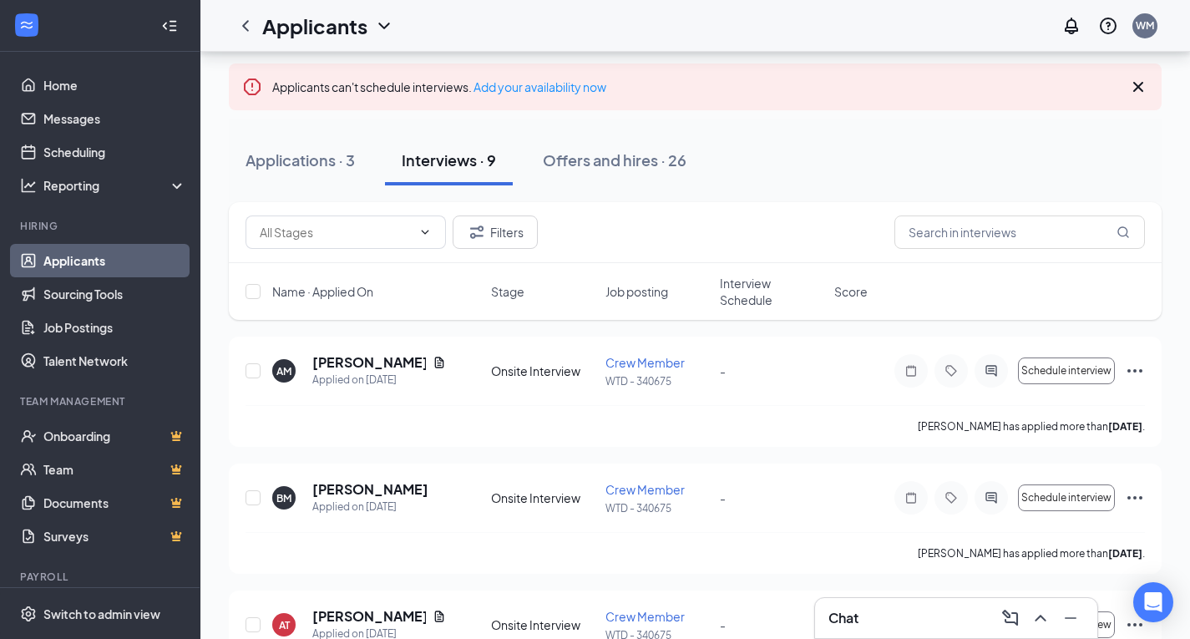
click at [376, 481] on div "[PERSON_NAME] Applied on [DATE] Onsite Interview Crew Member WTD - 340675 - Sch…" at bounding box center [695, 518] width 933 height 110
click at [376, 483] on h5 "[PERSON_NAME]" at bounding box center [370, 489] width 116 height 18
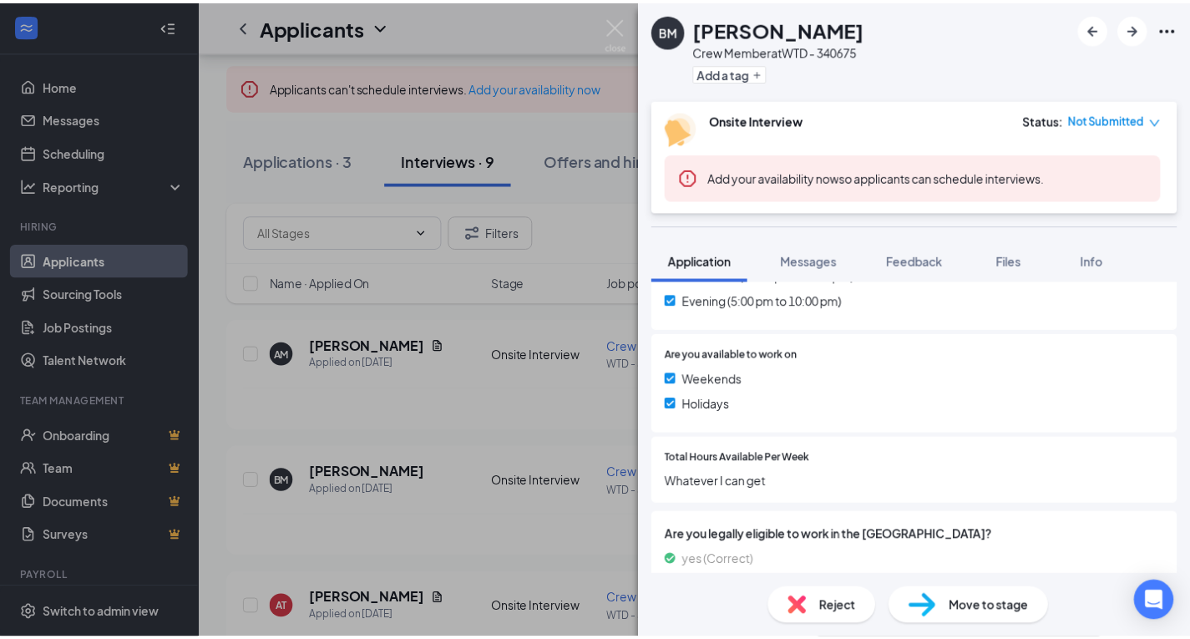
scroll to position [668, 0]
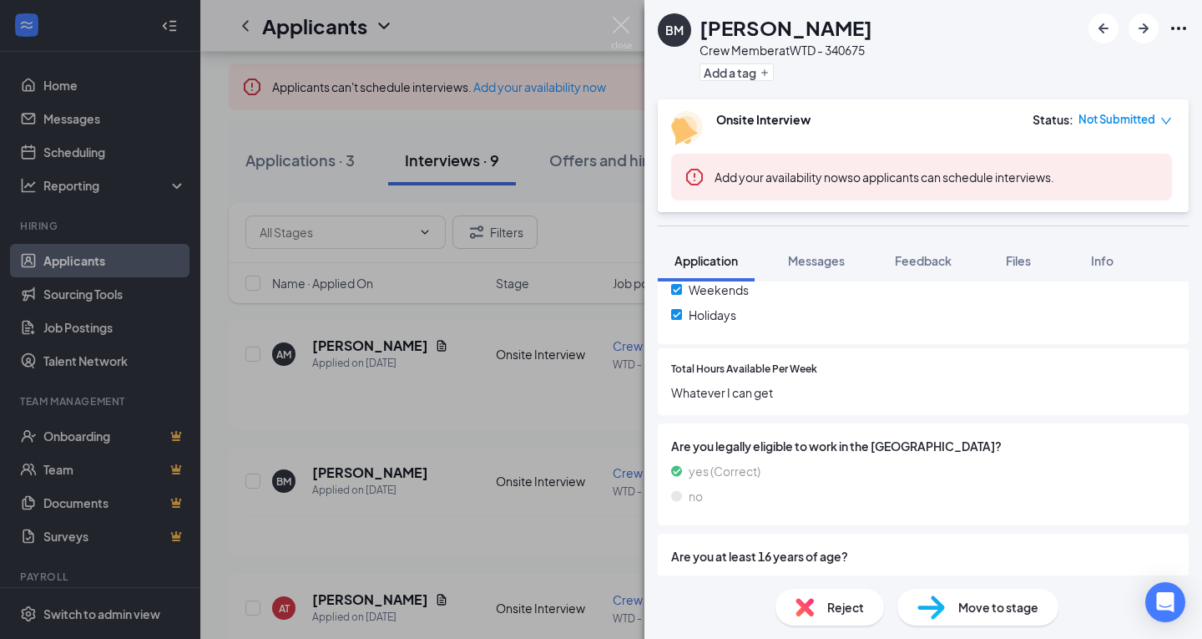
click at [551, 427] on div "[PERSON_NAME] Mitte Crew Member at WTD - 340675 Add a tag Onsite Interview Stat…" at bounding box center [601, 319] width 1202 height 639
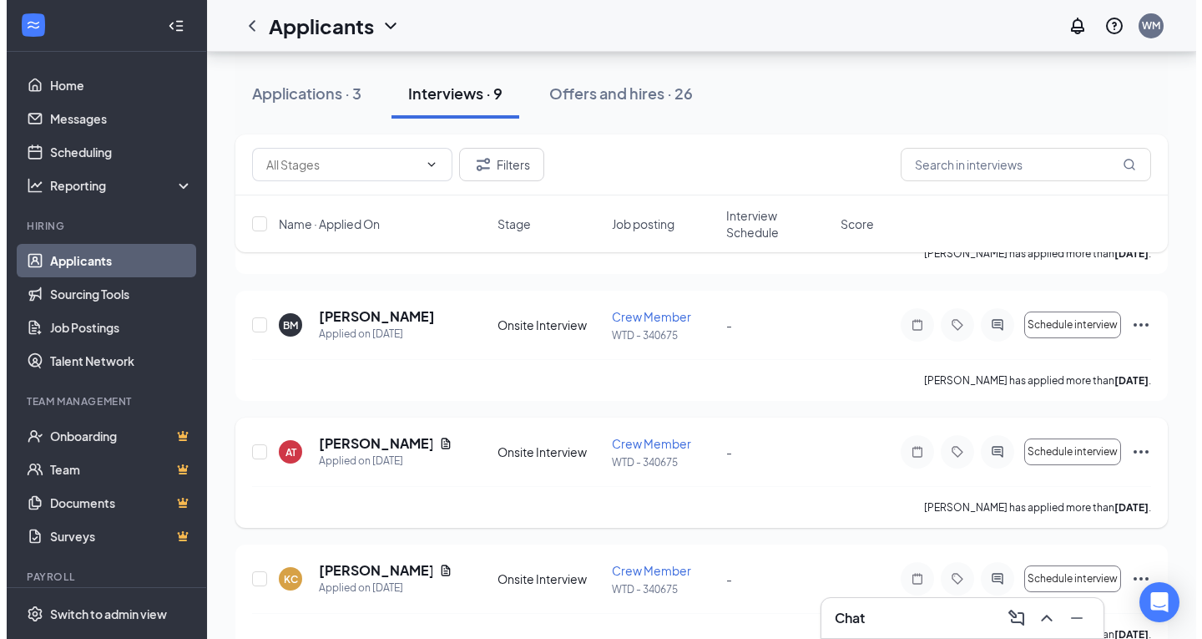
scroll to position [334, 0]
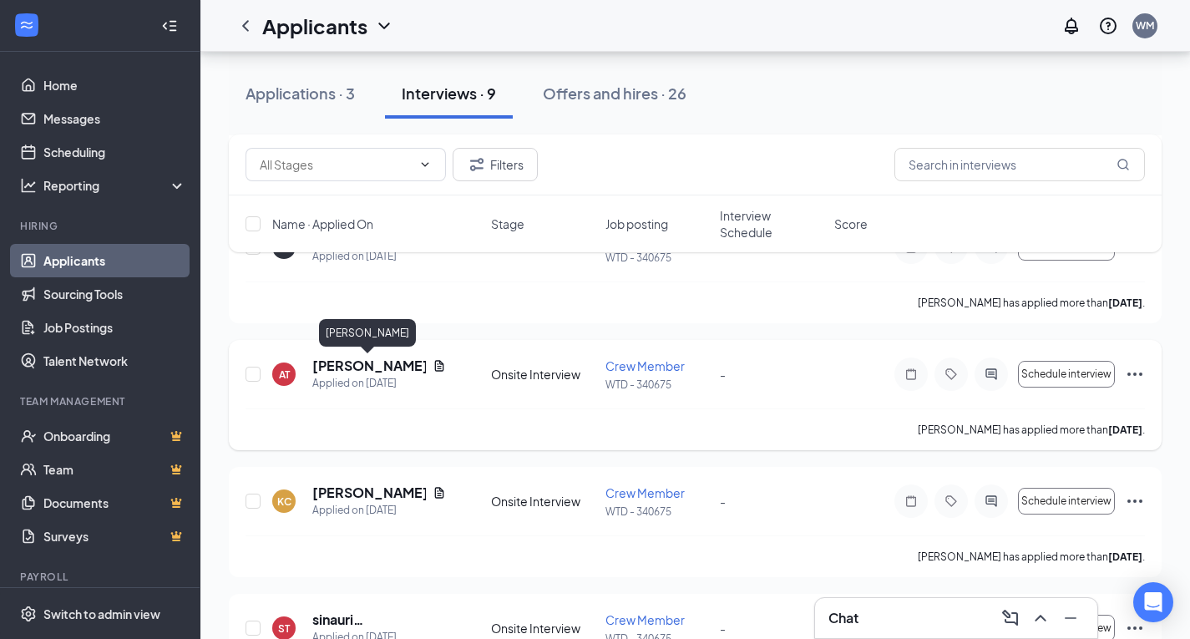
click at [377, 357] on h5 "[PERSON_NAME]" at bounding box center [369, 365] width 114 height 18
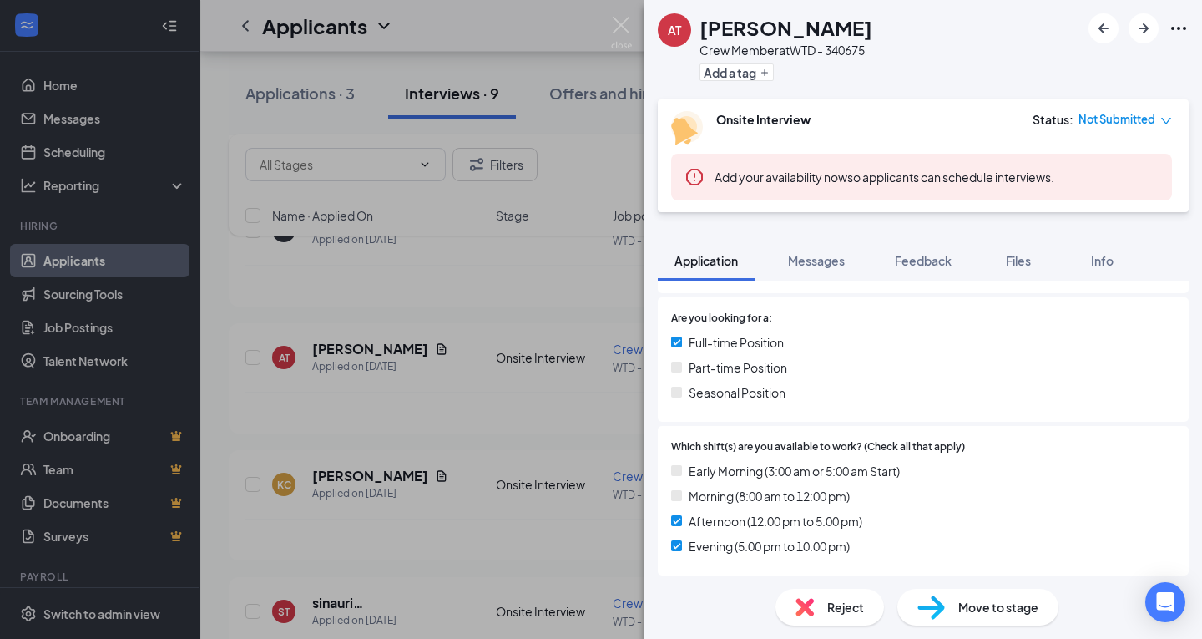
scroll to position [334, 0]
drag, startPoint x: 504, startPoint y: 479, endPoint x: 356, endPoint y: 473, distance: 148.8
click at [497, 473] on div "AT [PERSON_NAME] Crew Member at WTD - 340675 Add a tag Onsite Interview Status …" at bounding box center [601, 319] width 1202 height 639
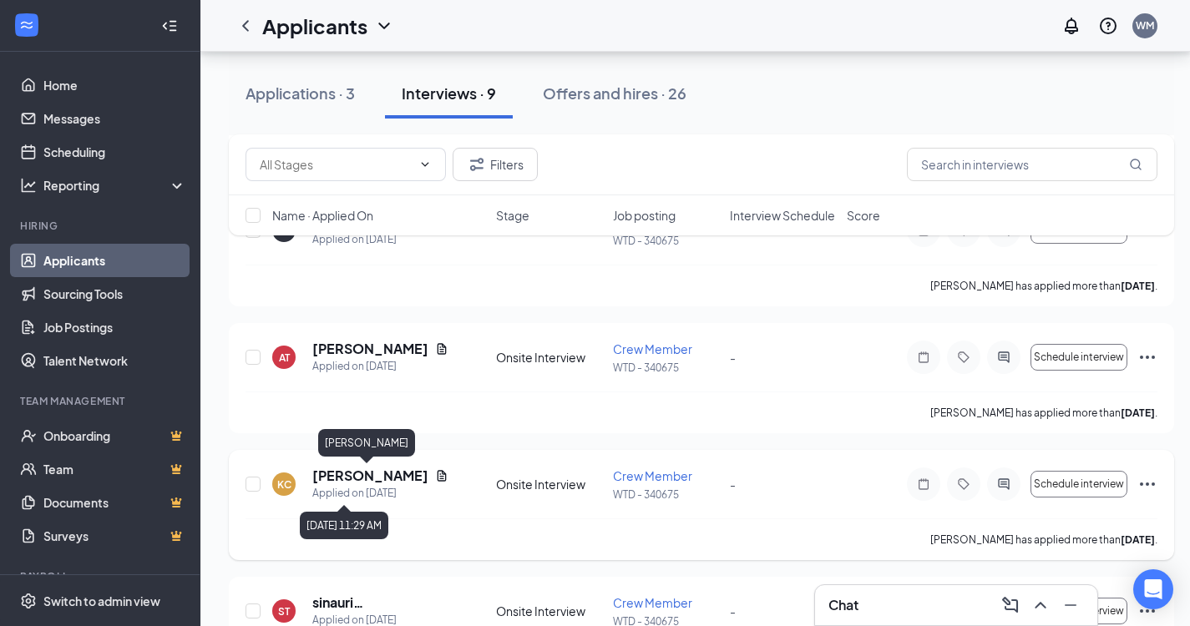
click at [351, 478] on h5 "[PERSON_NAME]" at bounding box center [370, 476] width 116 height 18
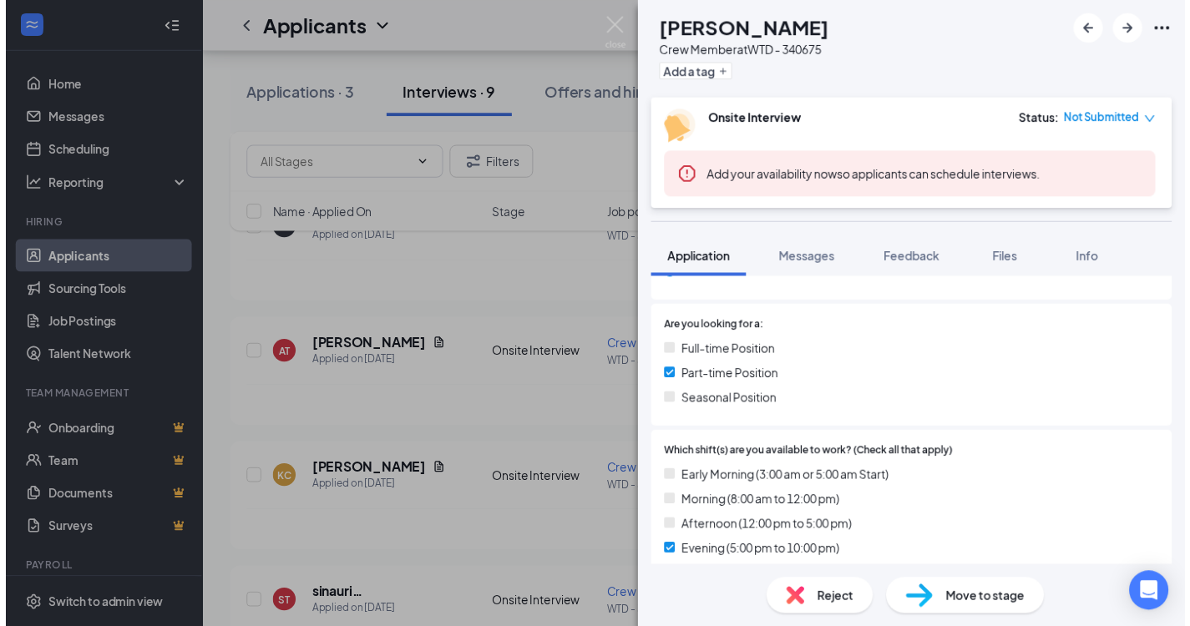
scroll to position [417, 0]
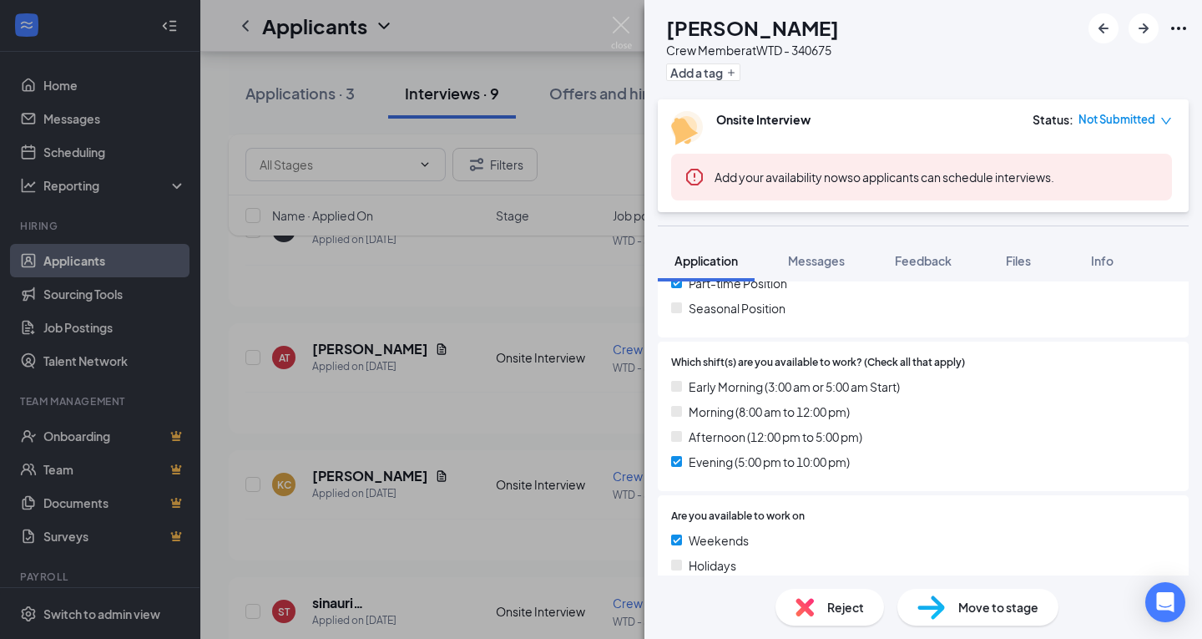
click at [643, 485] on div "[PERSON_NAME] Crew Member at WTD - 340675 Add a tag Onsite Interview Status : N…" at bounding box center [601, 319] width 1202 height 639
drag, startPoint x: 633, startPoint y: 483, endPoint x: 638, endPoint y: 514, distance: 31.3
click at [629, 483] on div "[PERSON_NAME] Crew Member at WTD - 340675 Add a tag Onsite Interview Status : N…" at bounding box center [601, 319] width 1202 height 639
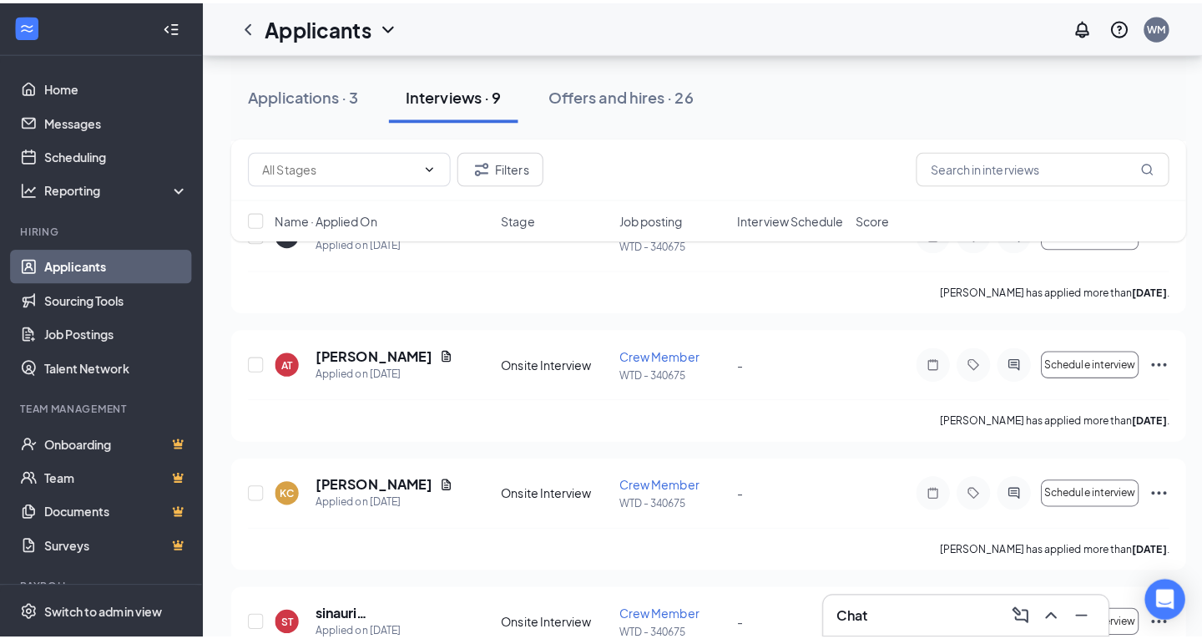
scroll to position [584, 0]
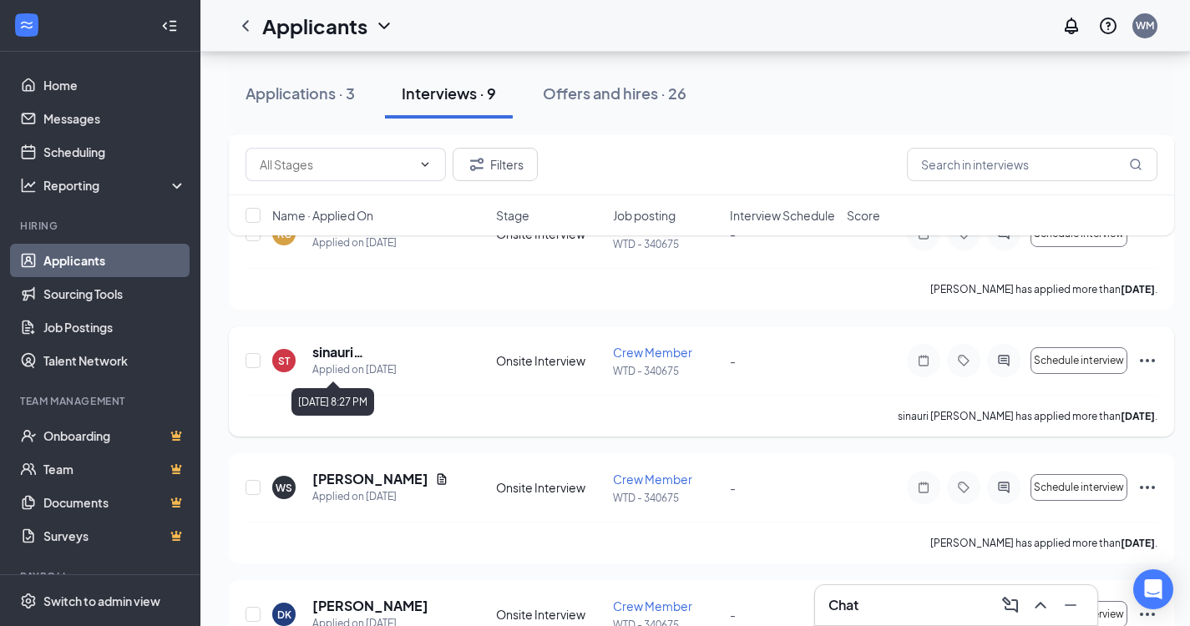
click at [335, 347] on h5 "sinauri [PERSON_NAME]" at bounding box center [381, 352] width 139 height 18
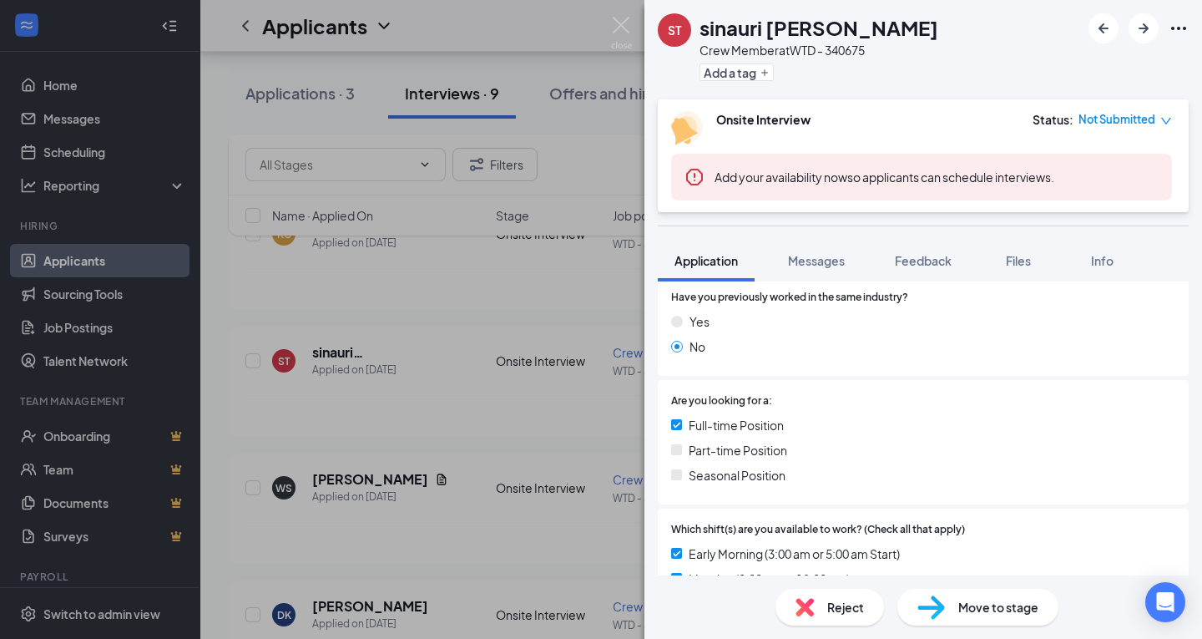
scroll to position [334, 0]
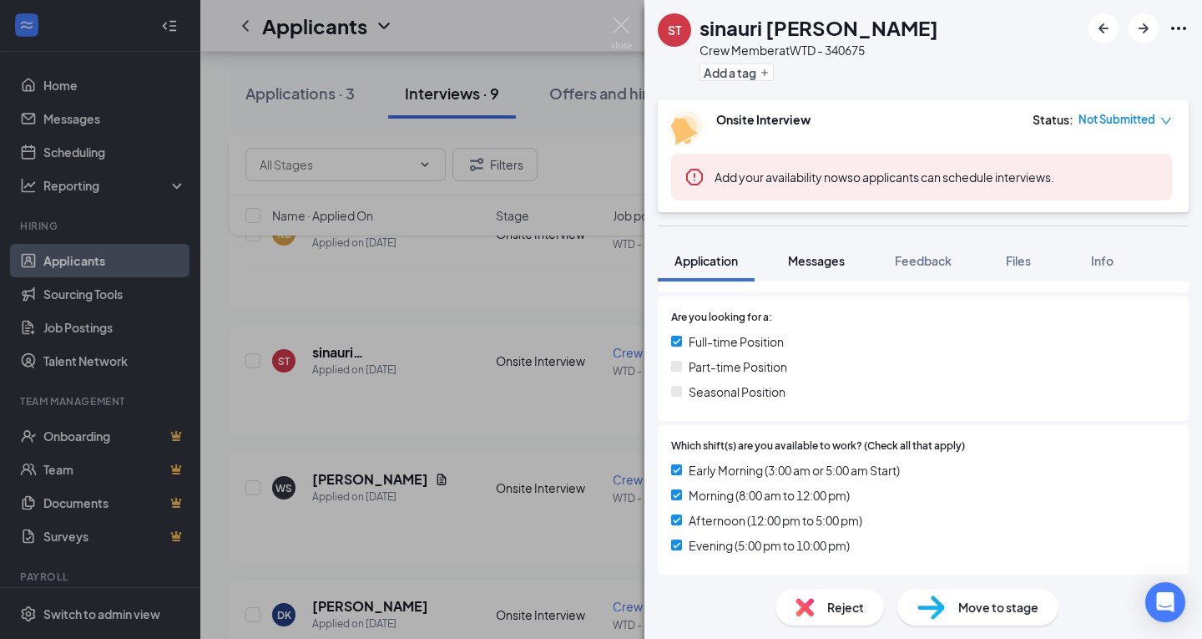
click at [814, 271] on button "Messages" at bounding box center [816, 261] width 90 height 42
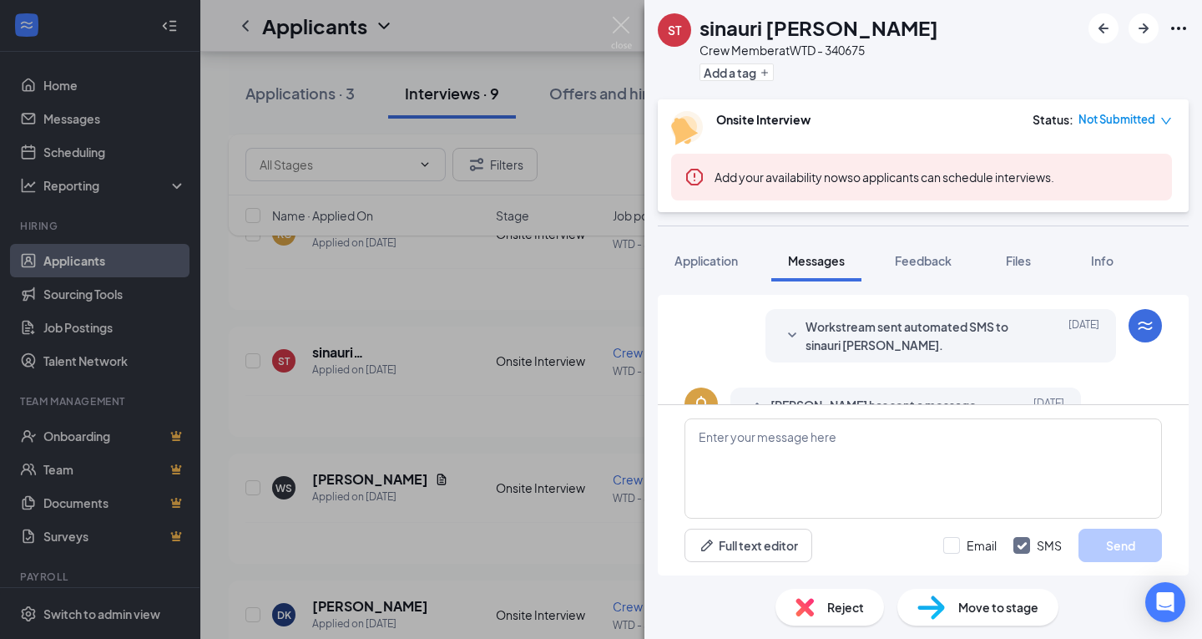
scroll to position [470, 0]
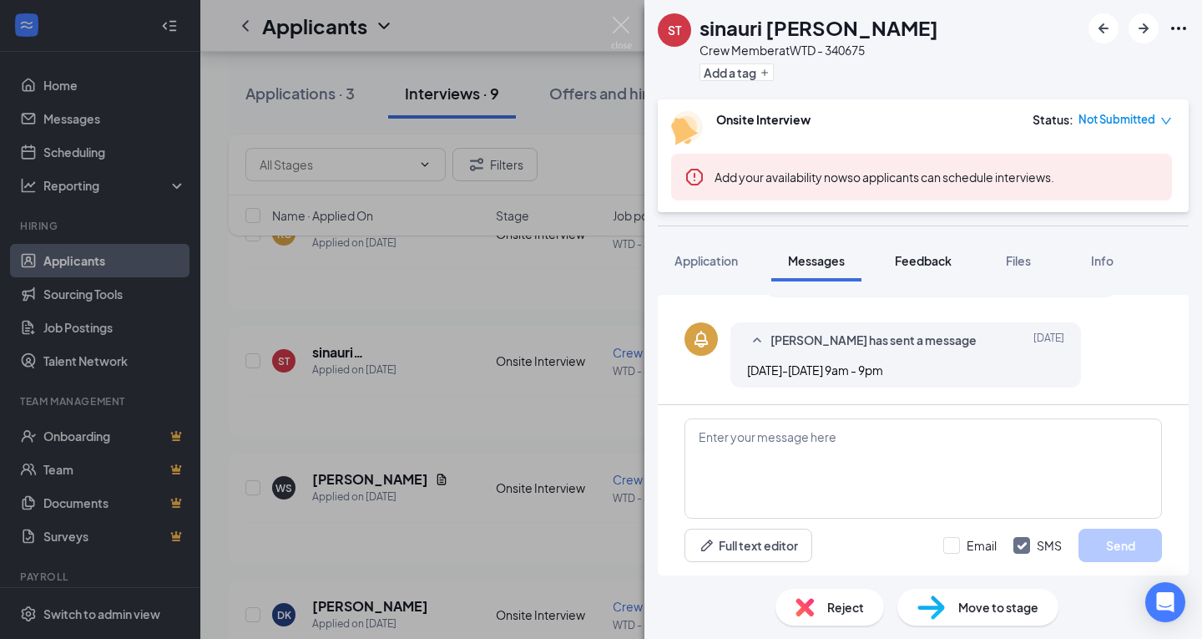
click at [910, 261] on span "Feedback" at bounding box center [923, 260] width 57 height 15
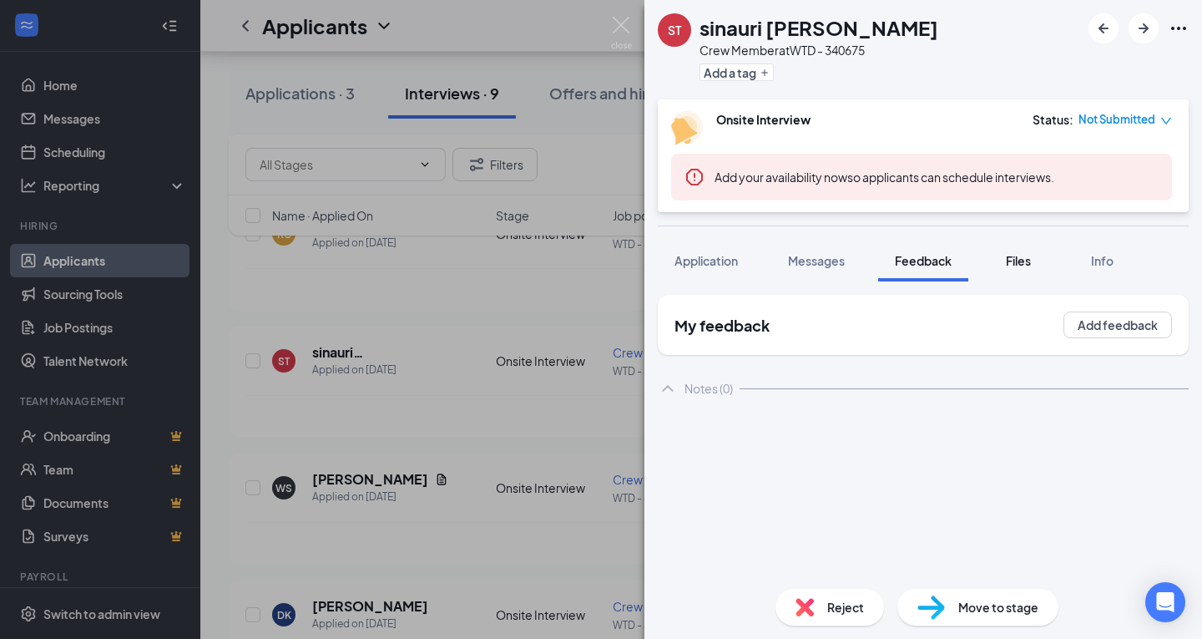
click at [999, 259] on button "Files" at bounding box center [1018, 261] width 67 height 42
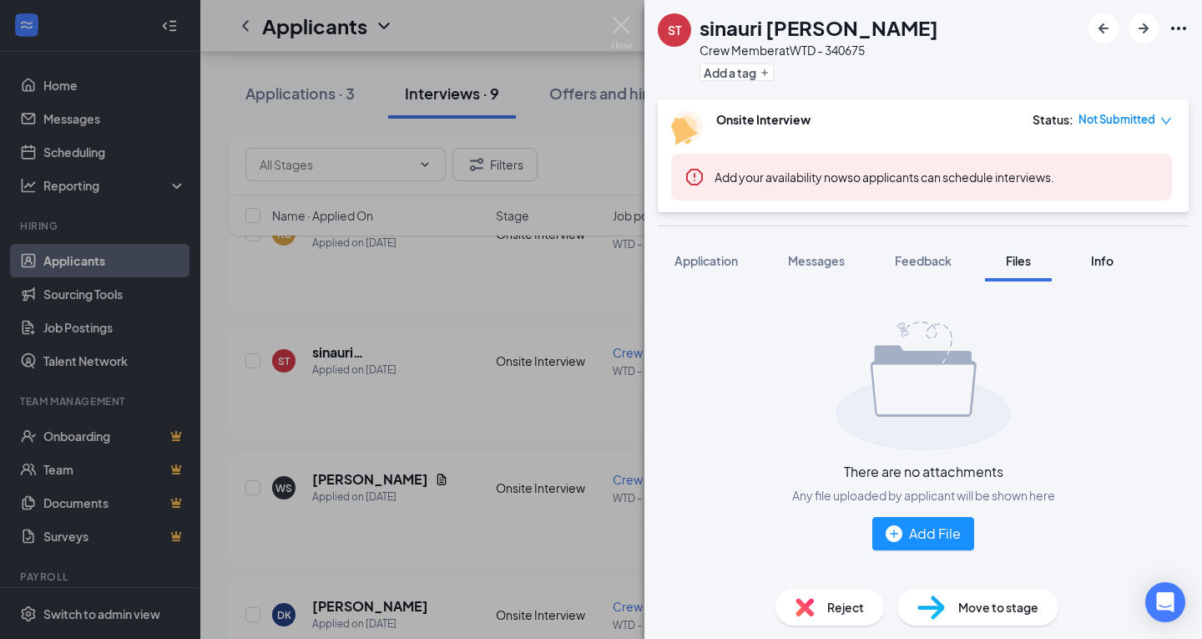
click at [1092, 253] on div "Info" at bounding box center [1101, 260] width 33 height 17
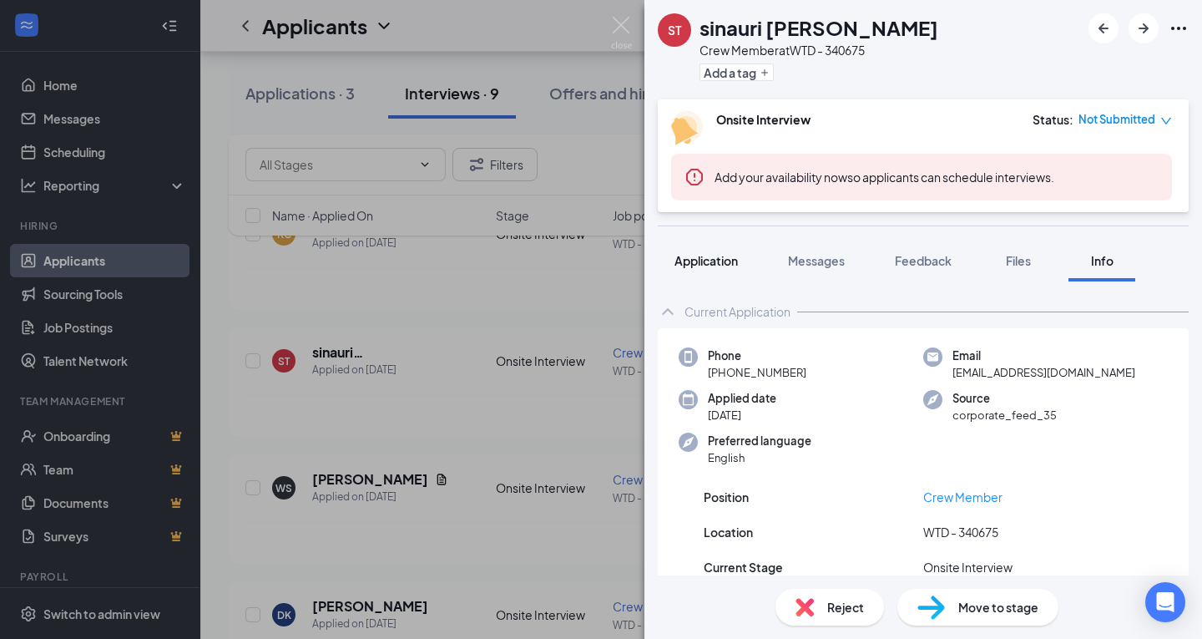
click at [747, 266] on button "Application" at bounding box center [706, 261] width 97 height 42
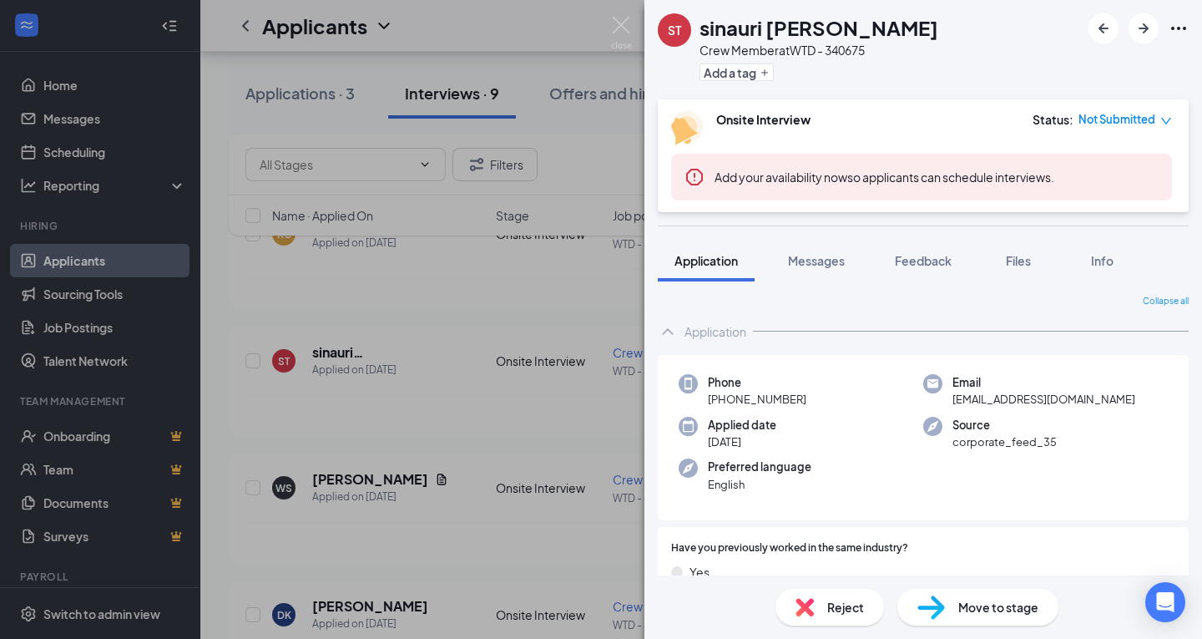
click at [825, 287] on div "Collapse all Application Phone [PHONE_NUMBER] Email [EMAIL_ADDRESS][DOMAIN_NAME…" at bounding box center [924, 428] width 558 height 294
click at [822, 271] on button "Messages" at bounding box center [816, 261] width 90 height 42
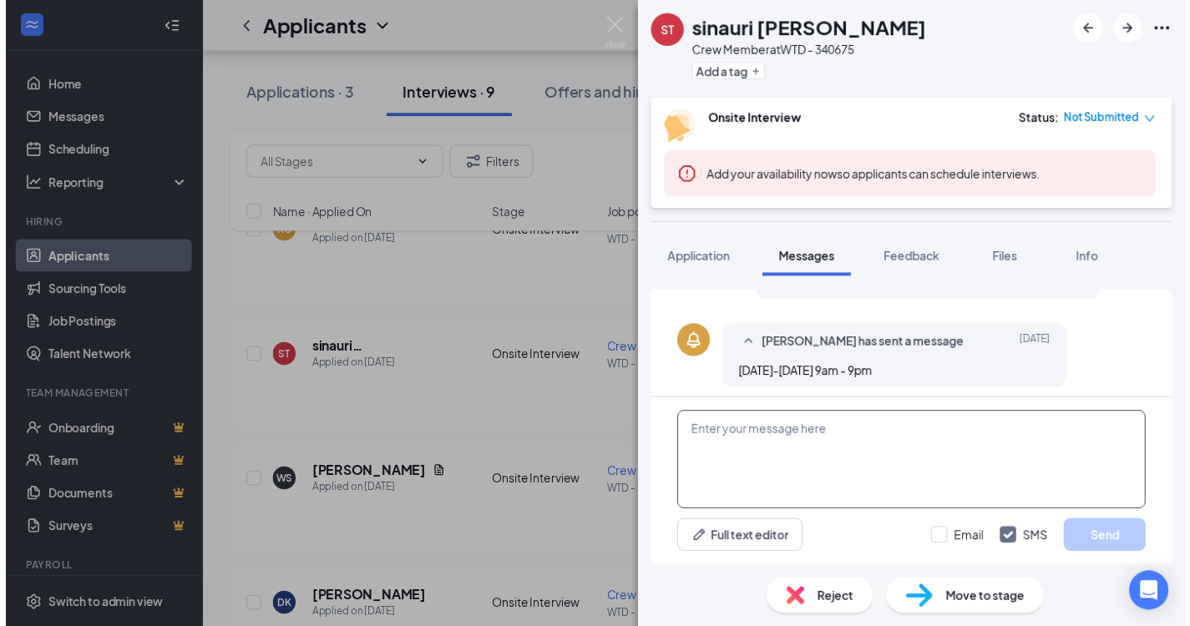
scroll to position [470, 0]
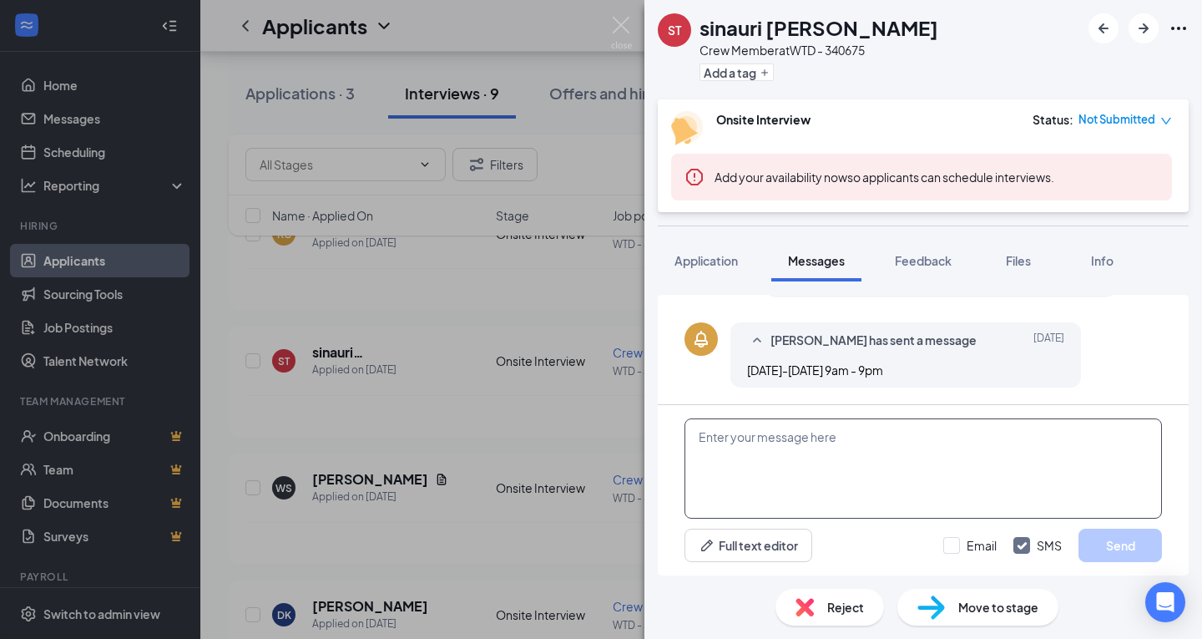
click at [836, 435] on textarea at bounding box center [924, 468] width 478 height 100
click at [368, 305] on div "ST sinauri [PERSON_NAME] Crew Member at WTD - 340675 Add a tag Onsite Interview…" at bounding box center [601, 319] width 1202 height 639
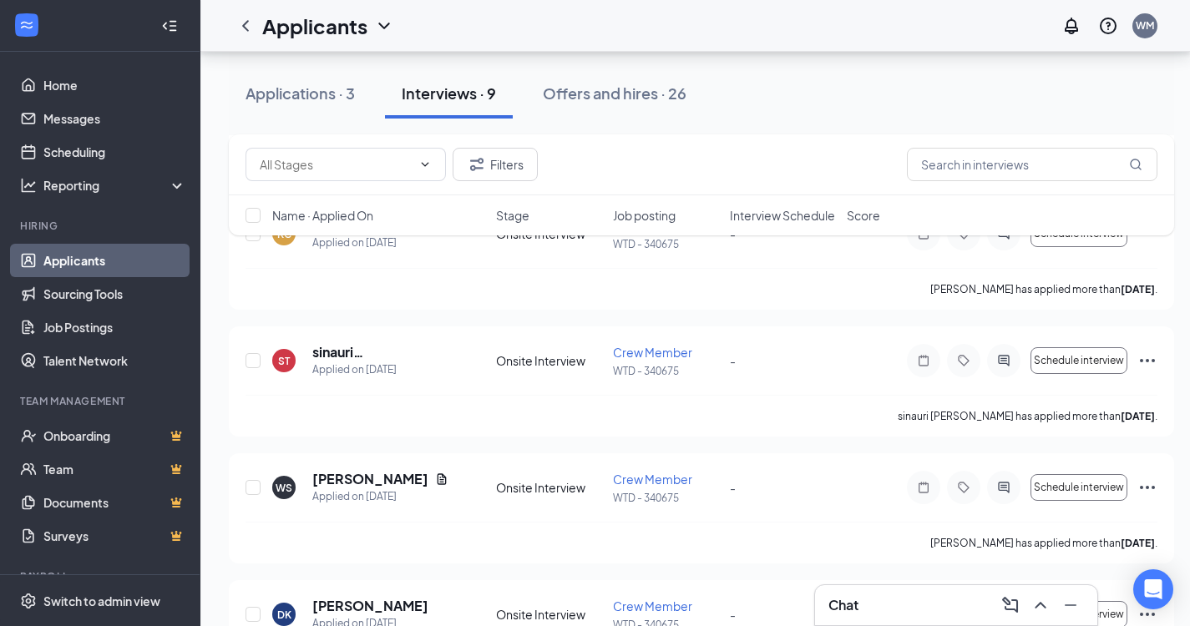
click at [741, 313] on div "AM [PERSON_NAME] Applied on [DATE] Onsite Interview Crew Member WTD - 340675 - …" at bounding box center [701, 381] width 945 height 1125
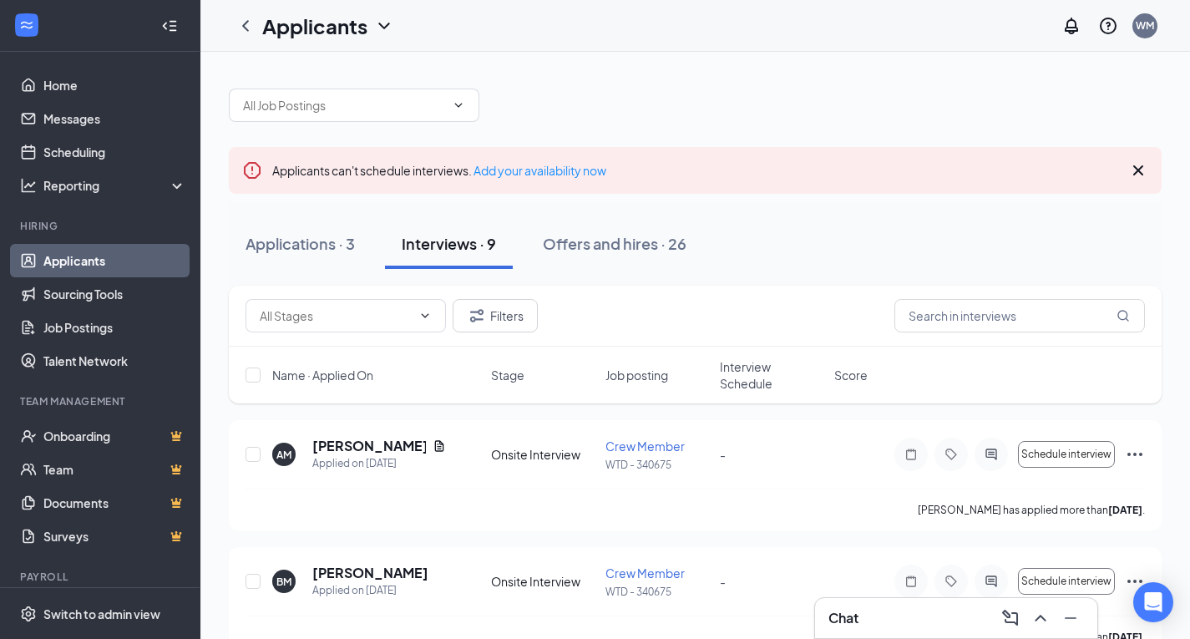
click at [1147, 174] on icon "Cross" at bounding box center [1138, 170] width 20 height 20
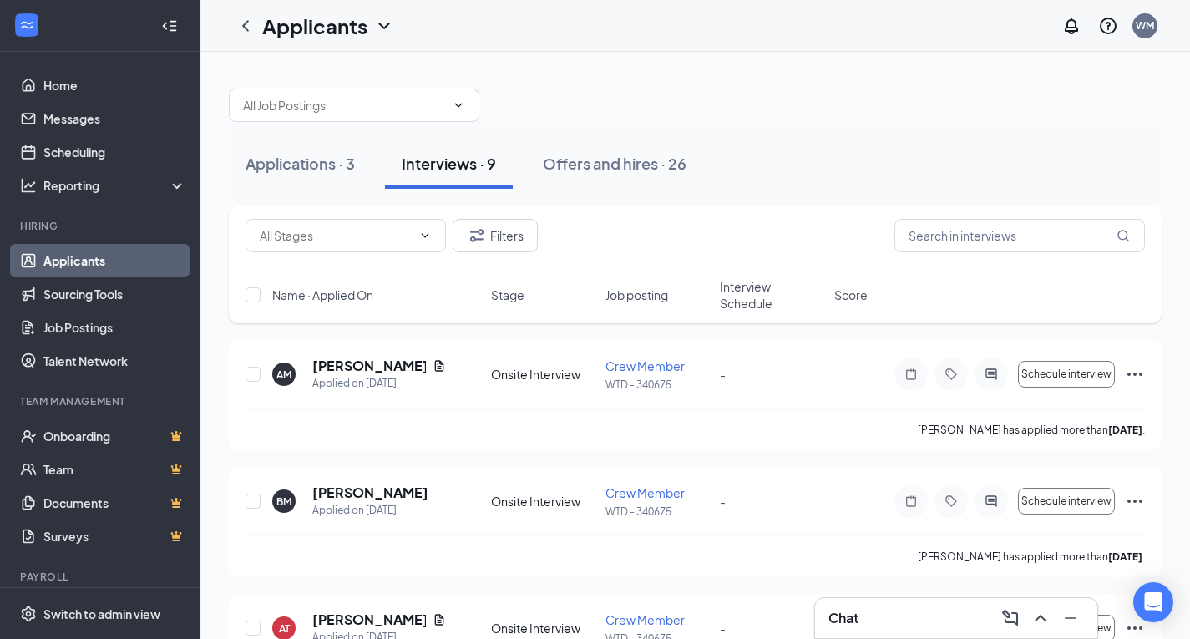
click at [1087, 158] on div "Applications · 3 Interviews · 9 Offers and hires · 26" at bounding box center [695, 164] width 933 height 50
click at [852, 125] on div "Applications · 3 Interviews · 9 Offers and hires · 26" at bounding box center [695, 163] width 933 height 83
click at [552, 119] on div at bounding box center [695, 97] width 933 height 50
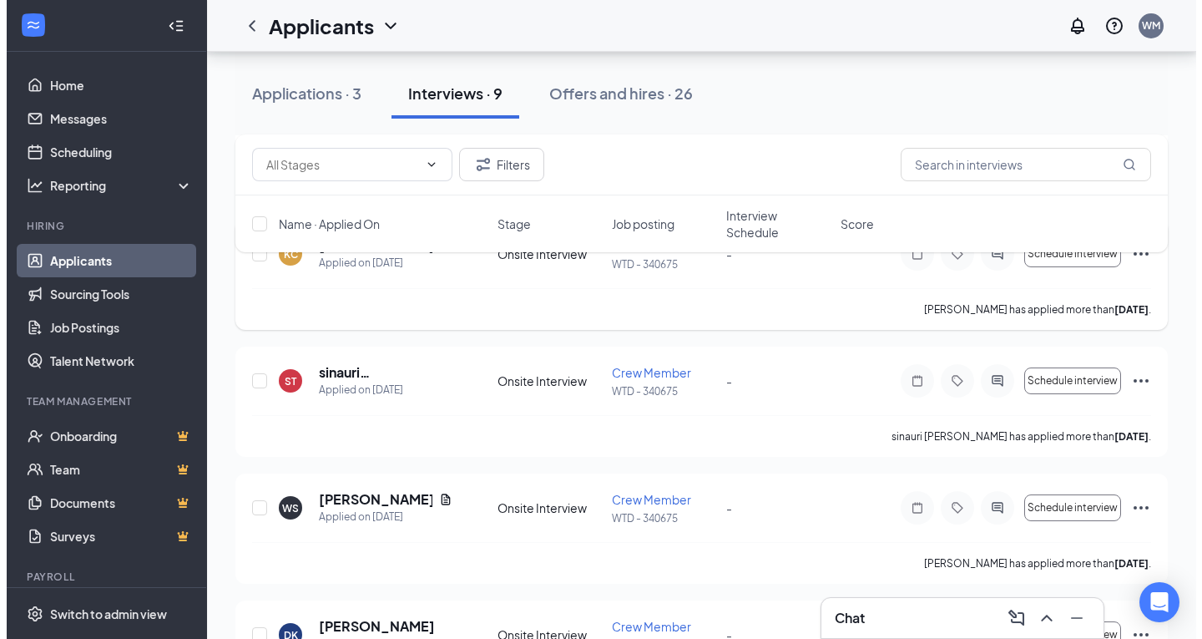
scroll to position [584, 0]
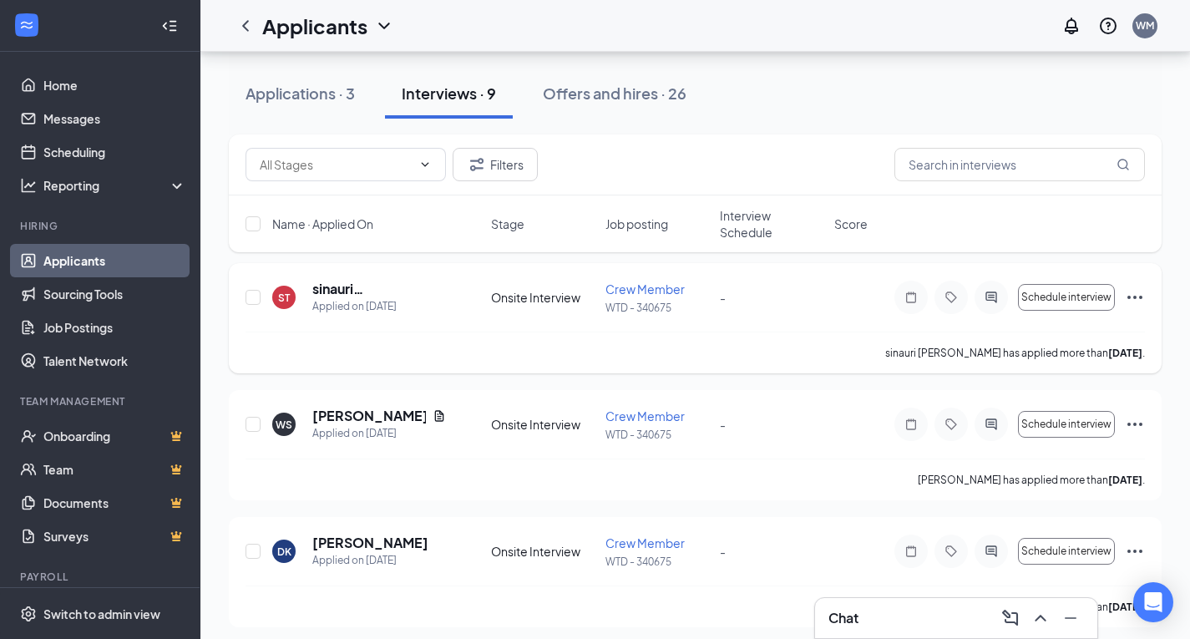
click at [996, 304] on div at bounding box center [990, 297] width 33 height 33
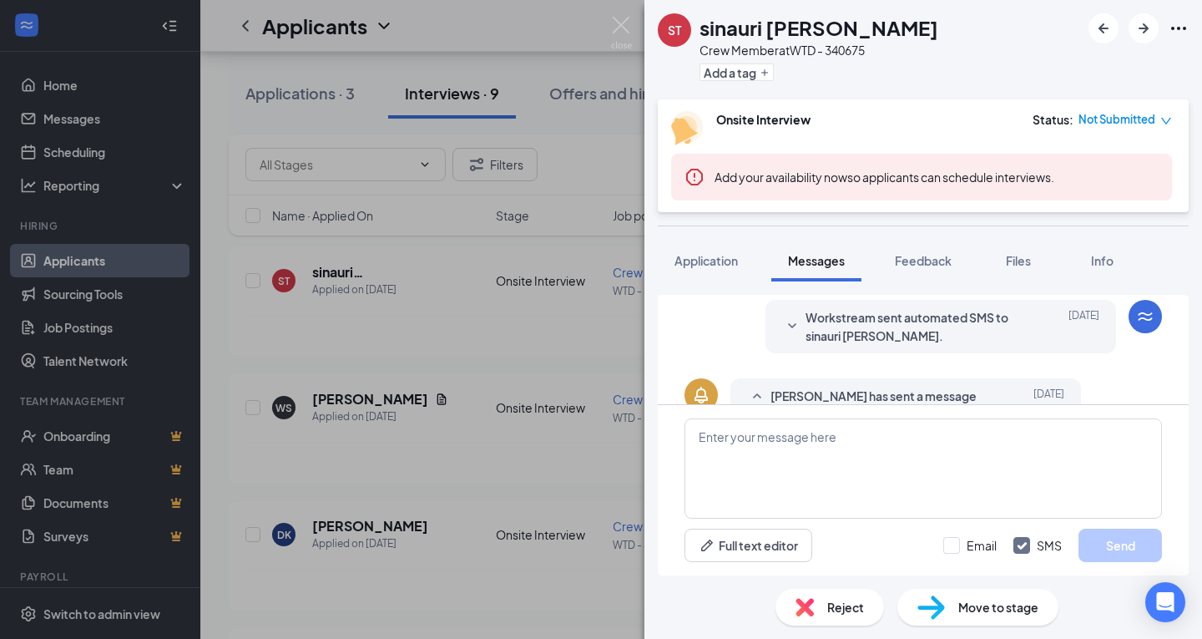
scroll to position [415, 0]
click at [828, 485] on textarea at bounding box center [924, 468] width 478 height 100
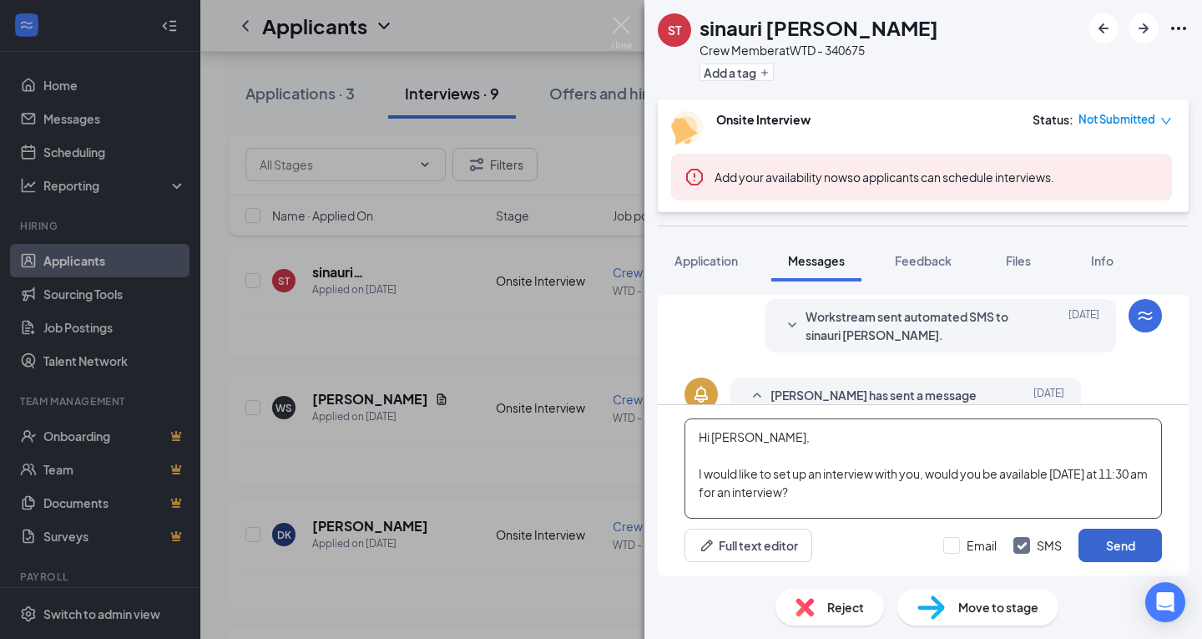
type textarea "Hi [PERSON_NAME], I would like to set up an interview with you, would you be av…"
click at [1157, 555] on button "Send" at bounding box center [1120, 544] width 83 height 33
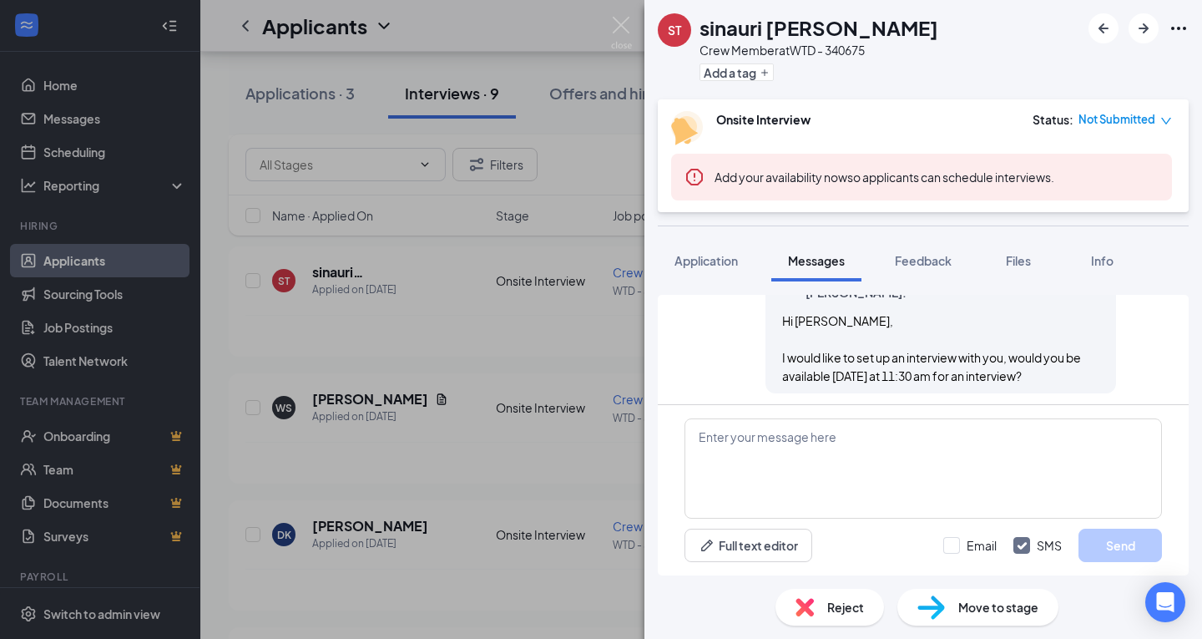
scroll to position [632, 0]
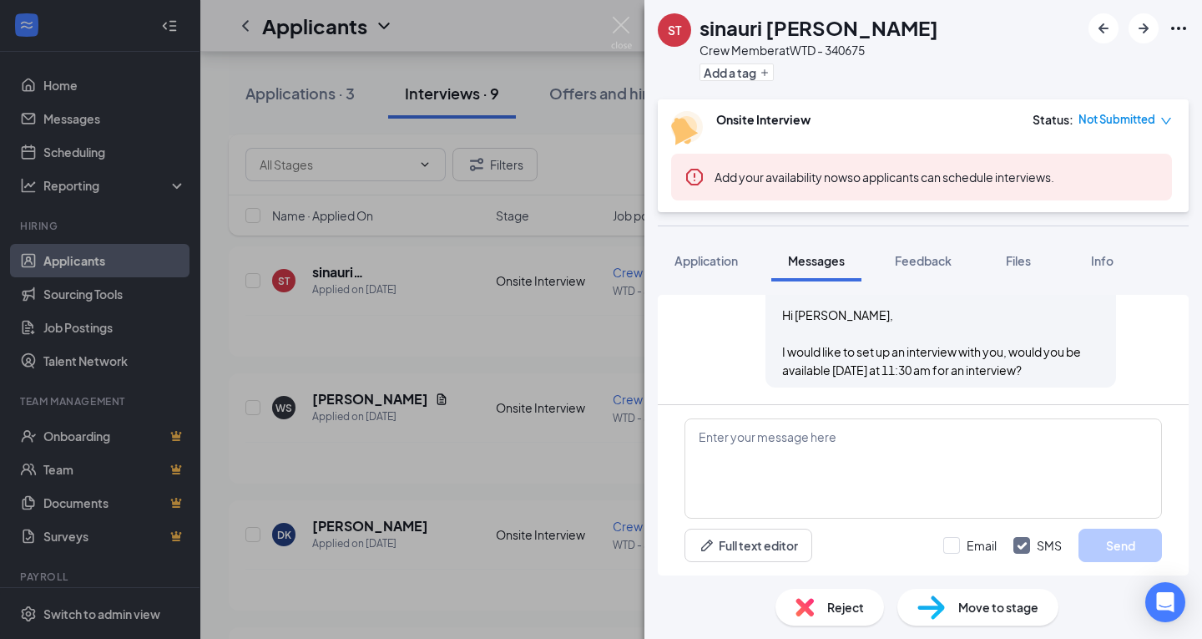
click at [539, 430] on div "ST sinauri [PERSON_NAME] Crew Member at WTD - 340675 Add a tag Onsite Interview…" at bounding box center [601, 319] width 1202 height 639
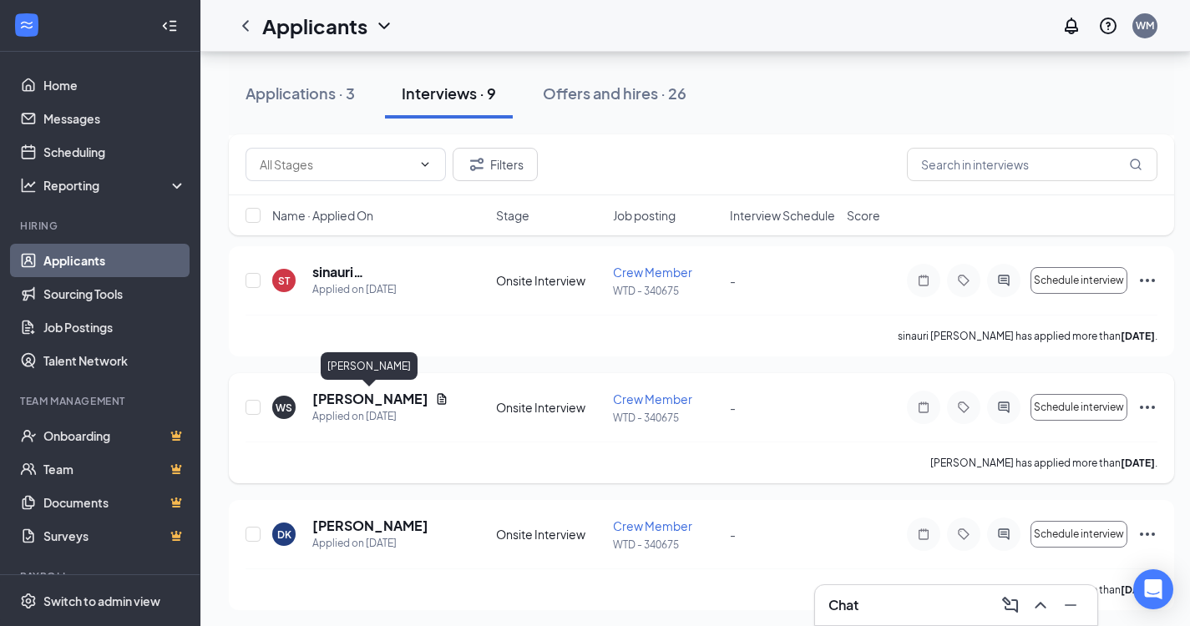
click at [392, 402] on h5 "[PERSON_NAME]" at bounding box center [370, 399] width 116 height 18
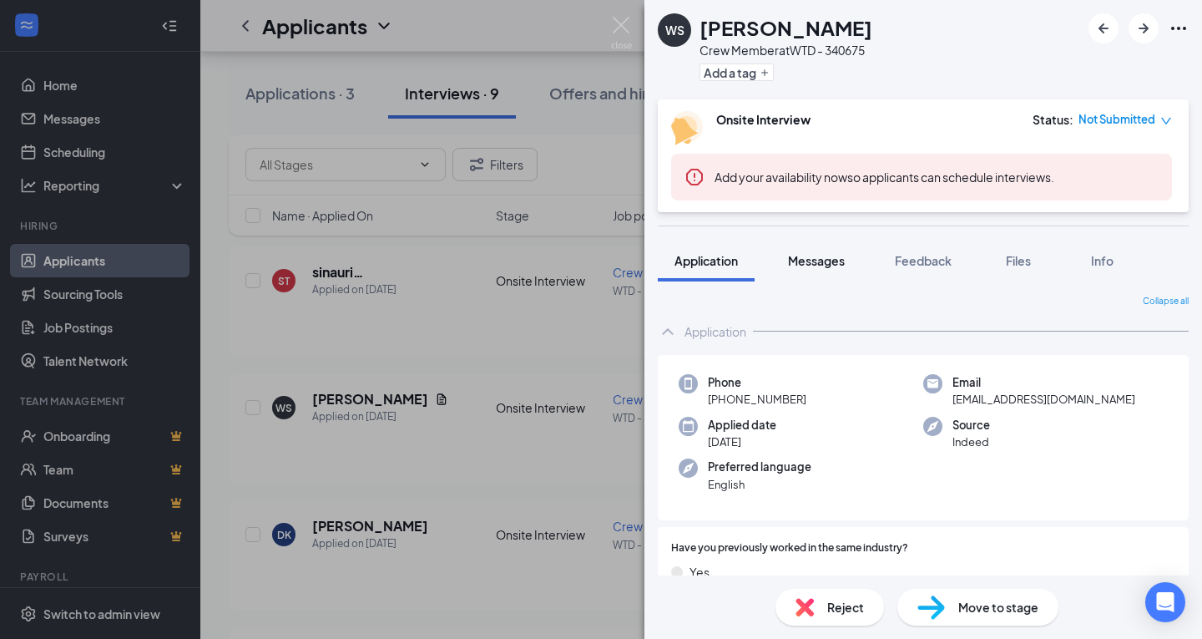
click at [836, 272] on button "Messages" at bounding box center [816, 261] width 90 height 42
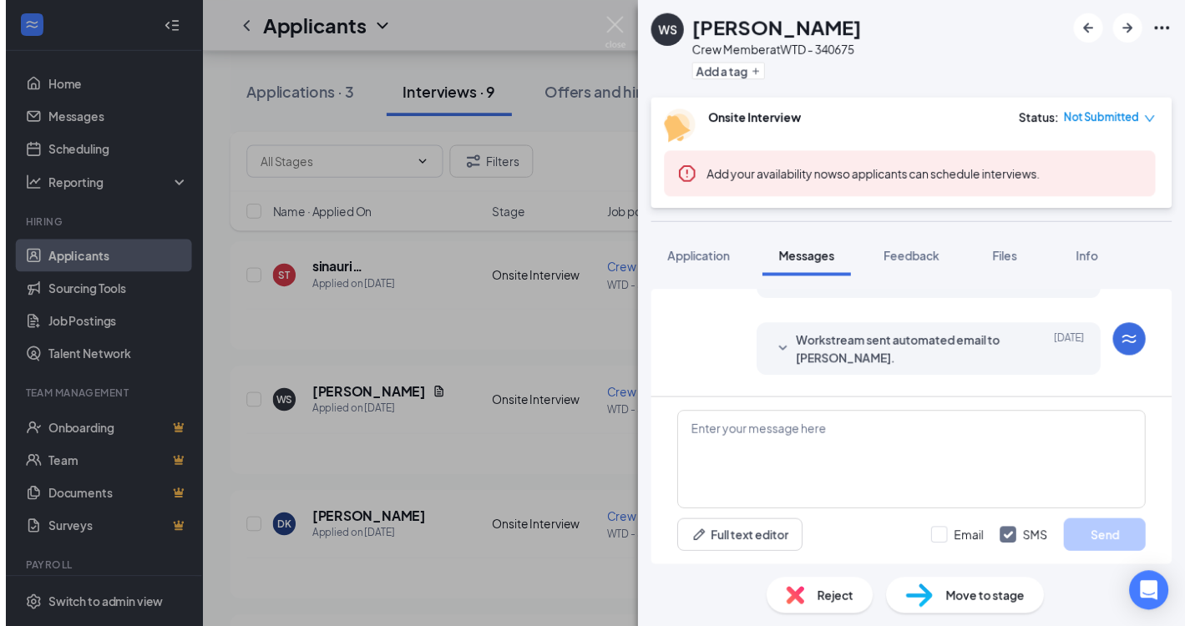
scroll to position [483, 0]
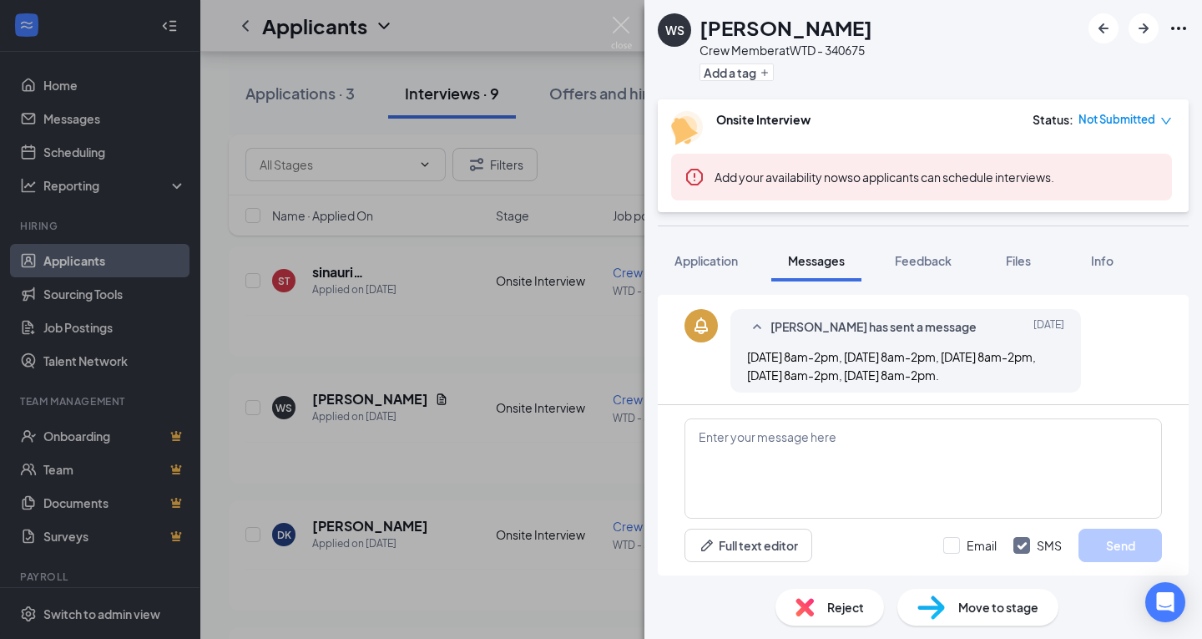
click at [380, 350] on div "[PERSON_NAME] Crew Member at WTD - 340675 Add a tag Onsite Interview Status : N…" at bounding box center [601, 319] width 1202 height 639
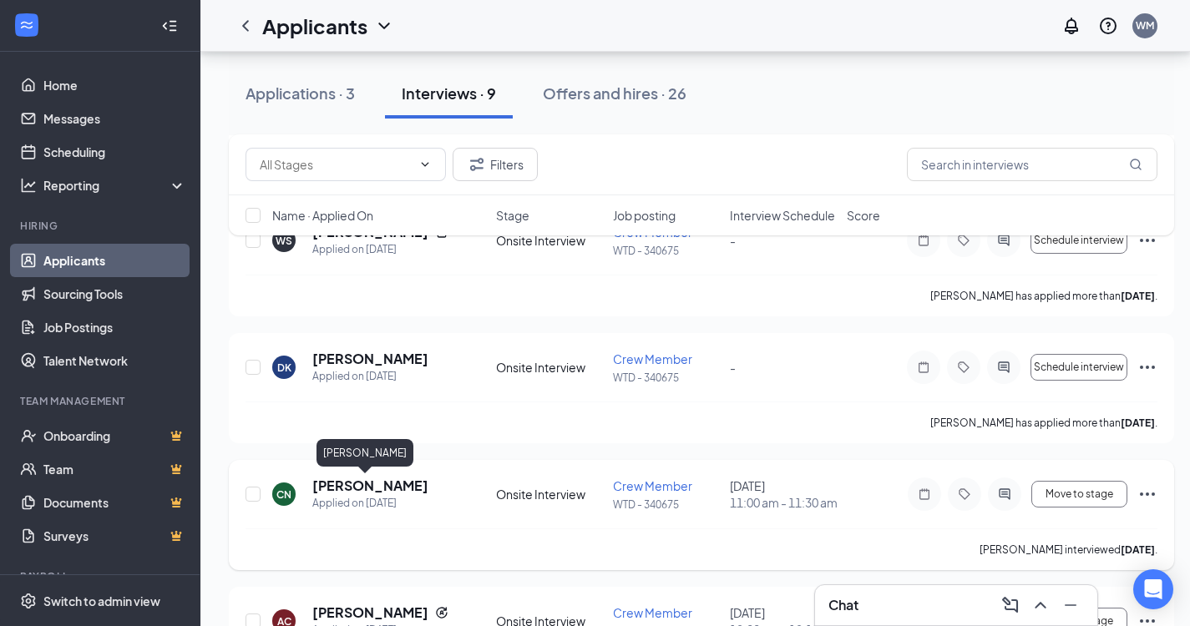
scroll to position [835, 0]
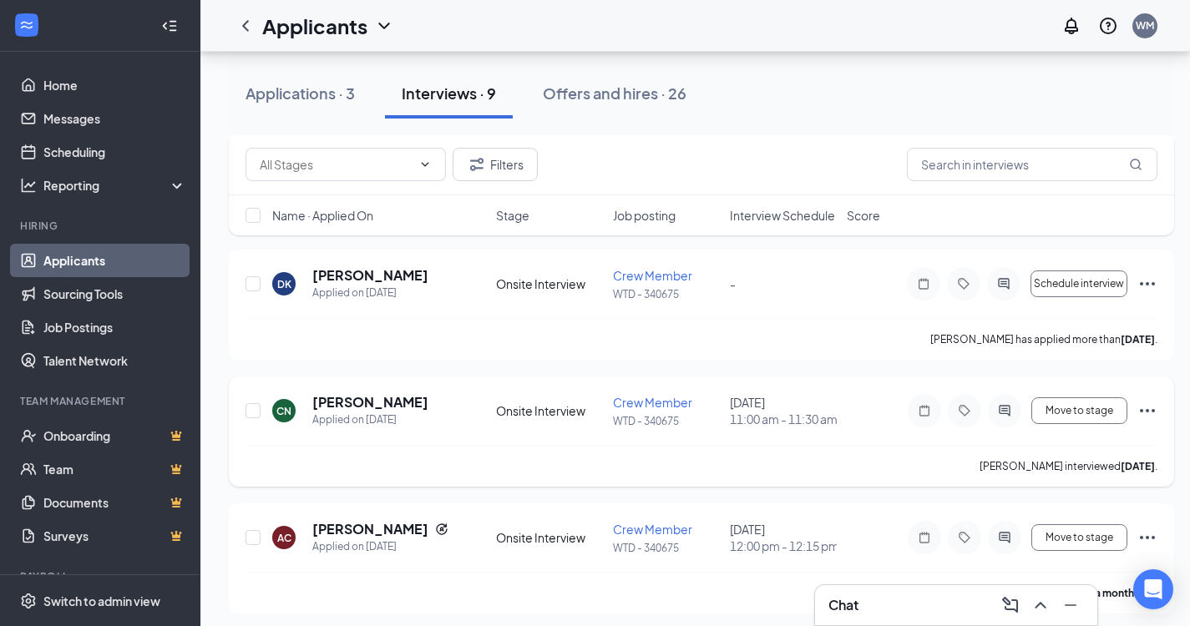
click at [1160, 412] on div "CN [PERSON_NAME] Applied on [DATE] Onsite Interview Crew Member WTD - 340675 [D…" at bounding box center [701, 432] width 945 height 110
click at [1150, 412] on icon "Ellipses" at bounding box center [1147, 411] width 20 height 20
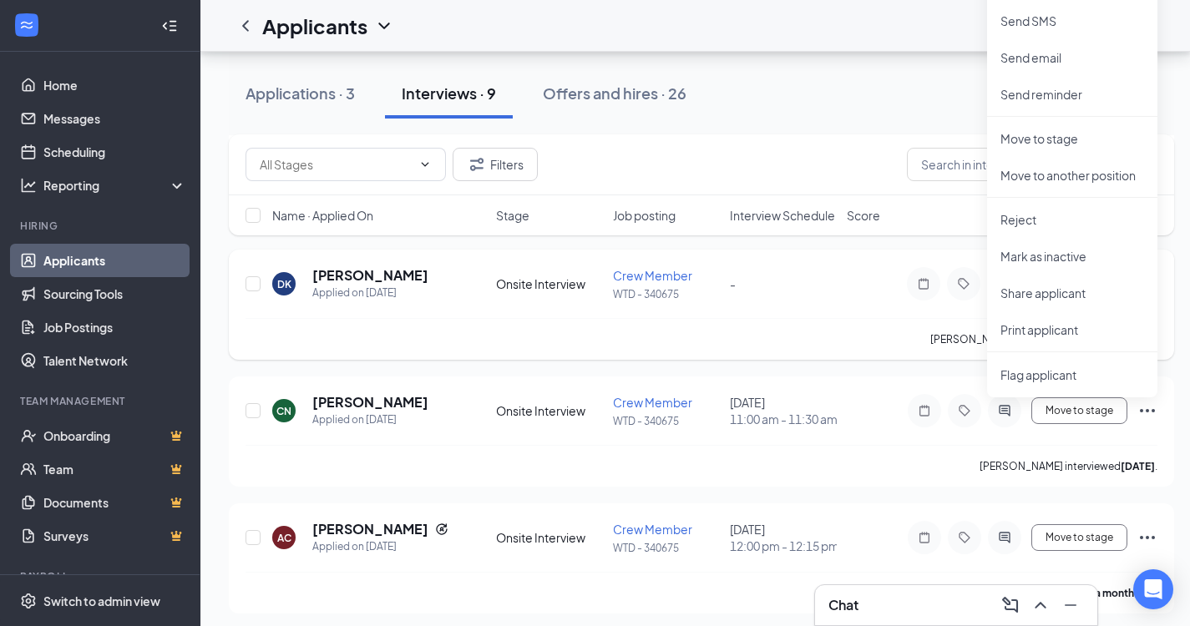
click at [852, 347] on div "[PERSON_NAME] has applied more than [DATE] ." at bounding box center [701, 339] width 912 height 42
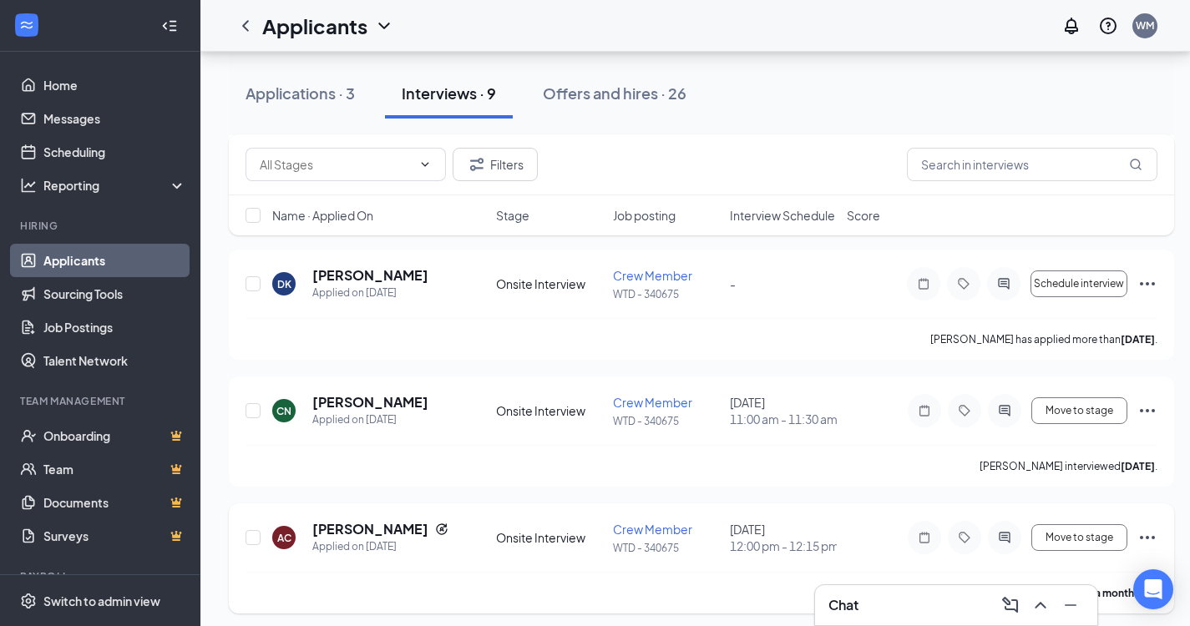
scroll to position [842, 0]
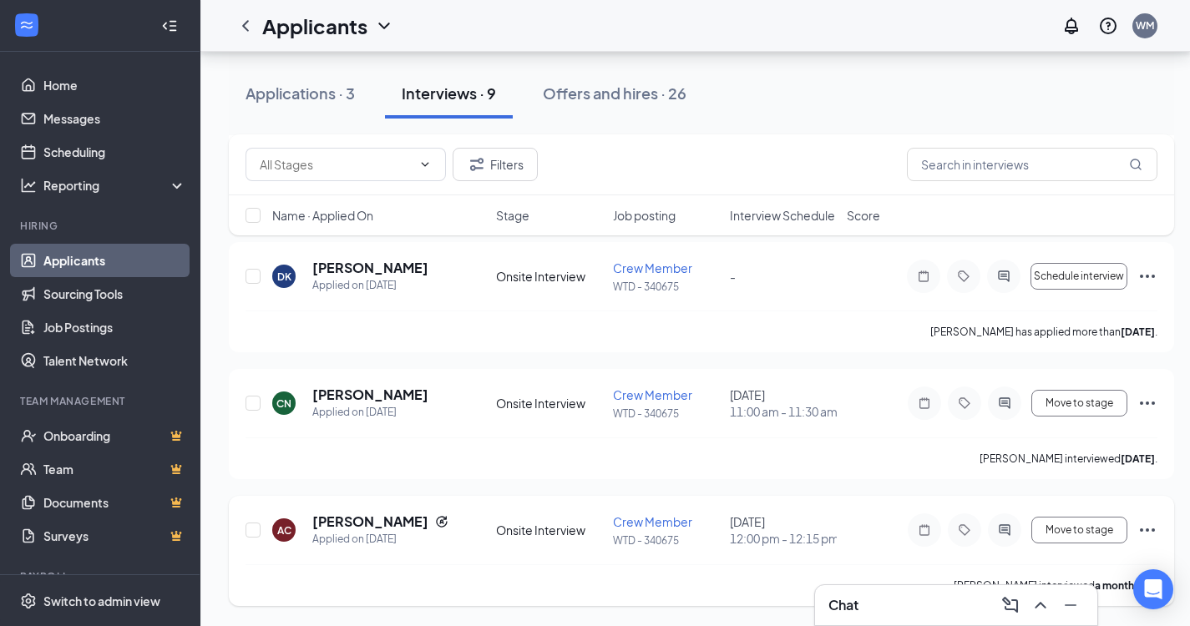
click at [1140, 530] on icon "Ellipses" at bounding box center [1147, 529] width 15 height 3
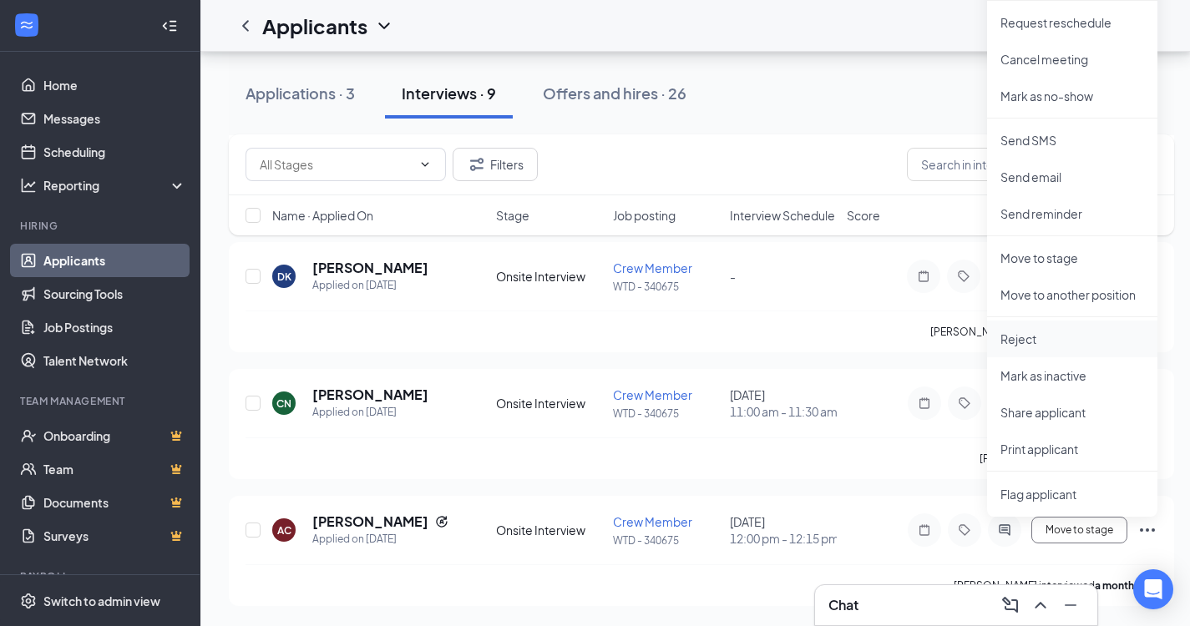
click at [1072, 341] on p "Reject" at bounding box center [1072, 339] width 144 height 17
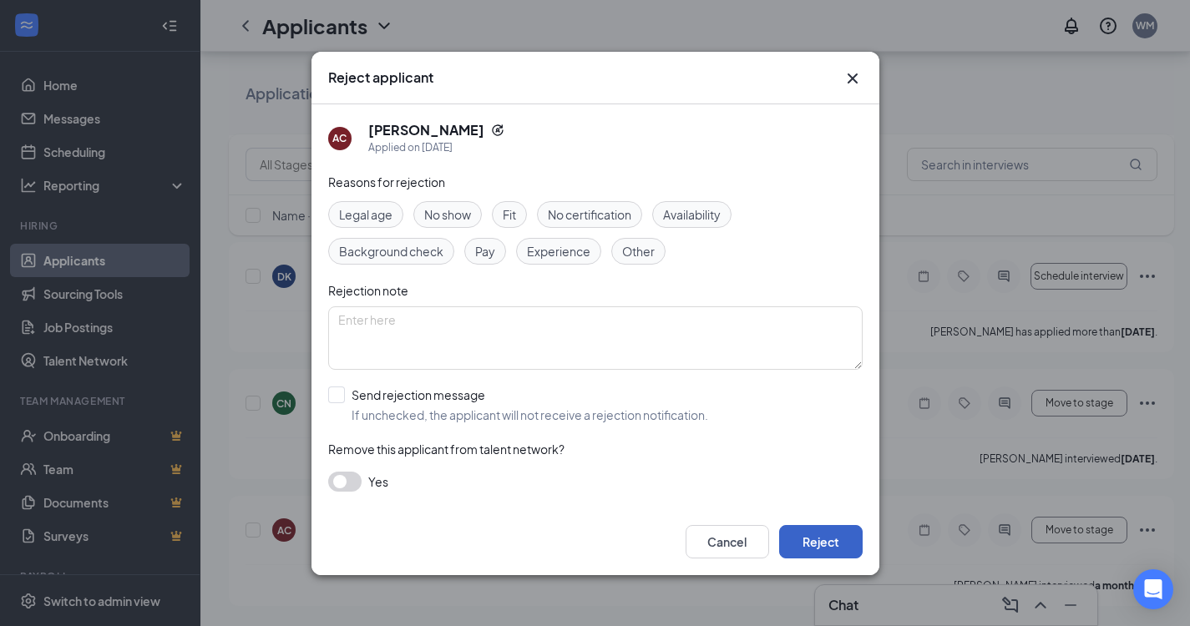
click at [805, 554] on button "Reject" at bounding box center [820, 541] width 83 height 33
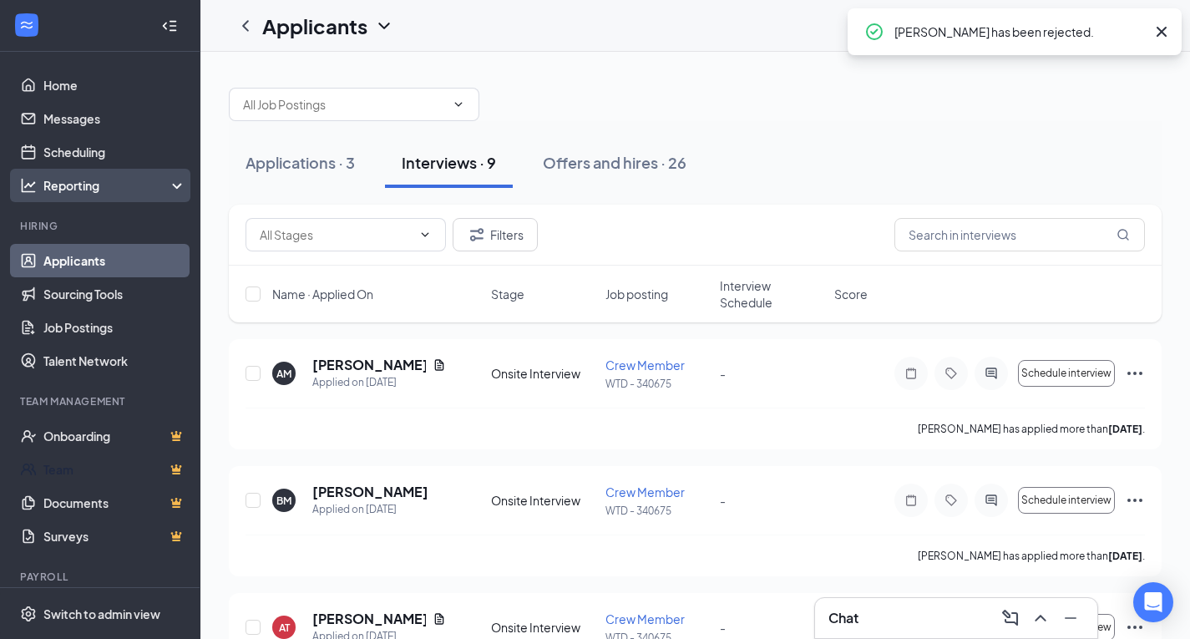
scroll to position [0, 0]
click at [55, 263] on link "Applicants" at bounding box center [114, 260] width 143 height 33
